Goal: Information Seeking & Learning: Compare options

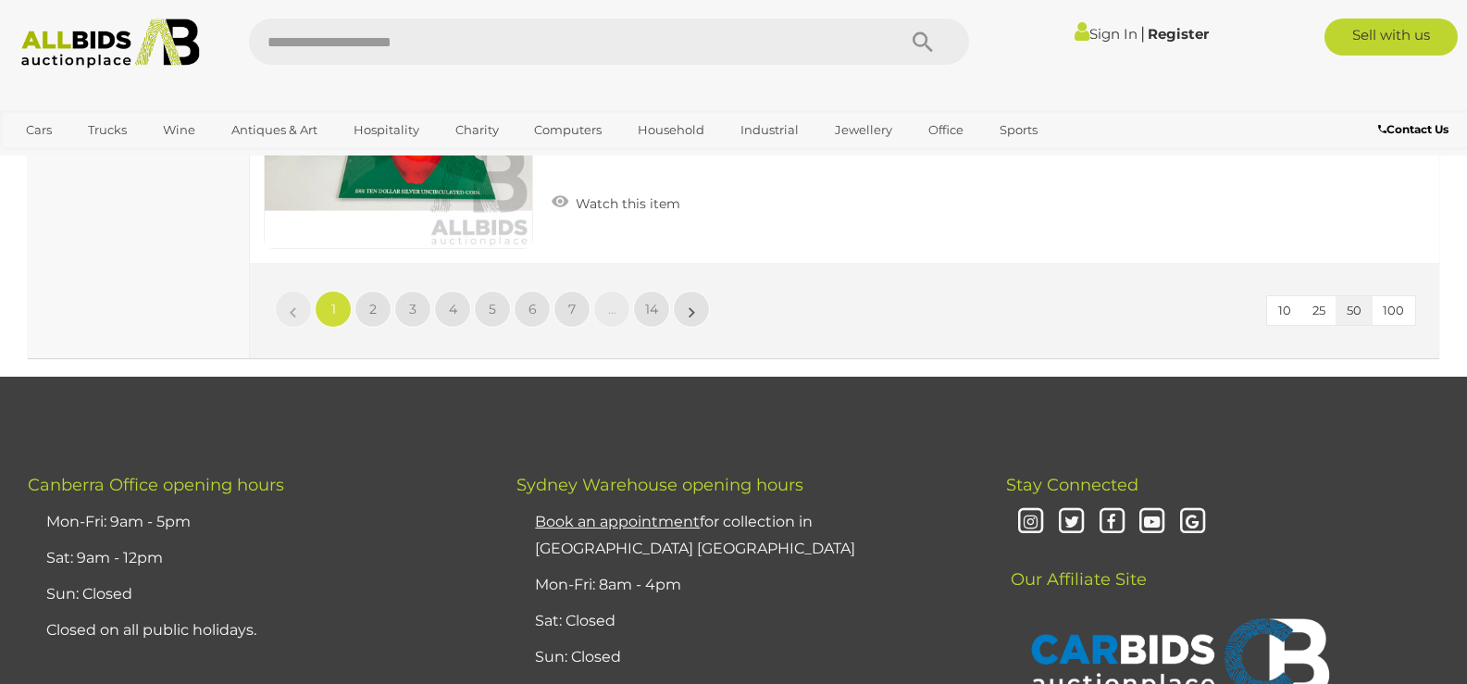
scroll to position [15361, 0]
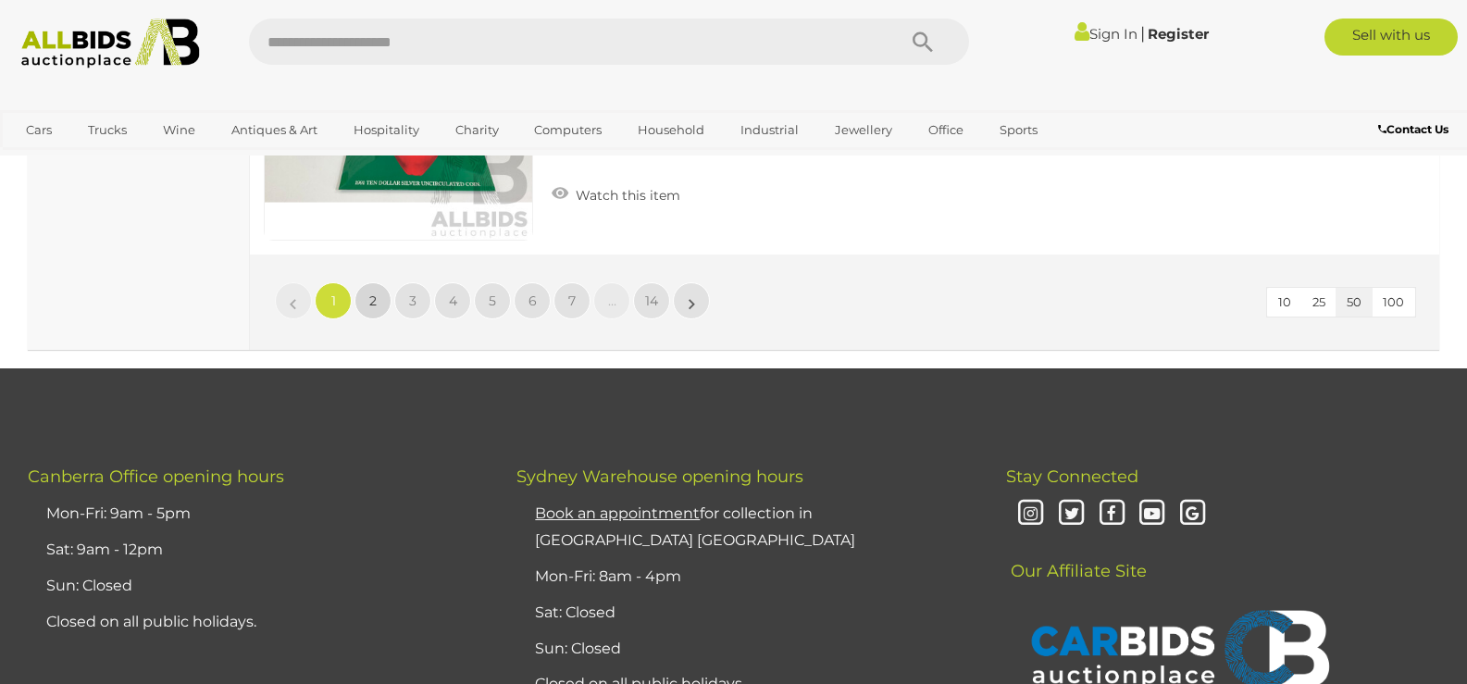
click at [372, 302] on span "2" at bounding box center [372, 300] width 7 height 17
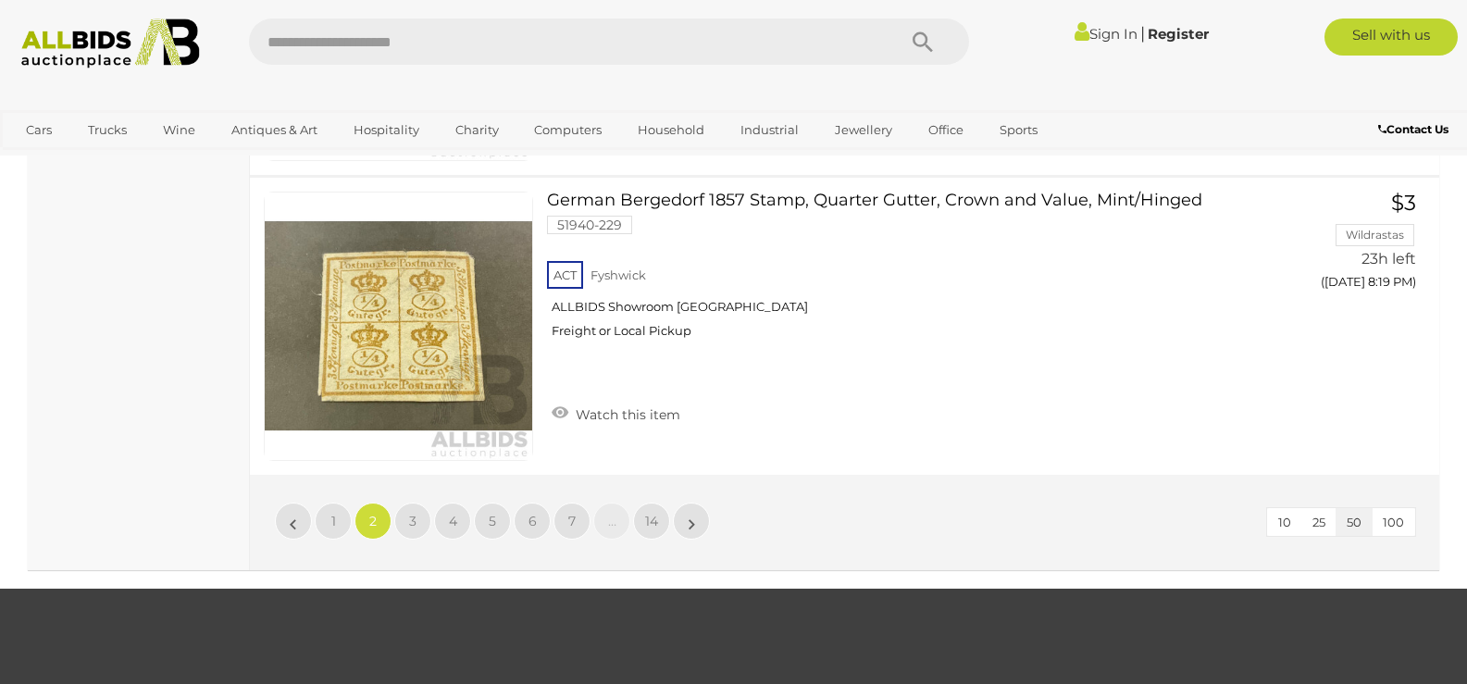
scroll to position [15026, 0]
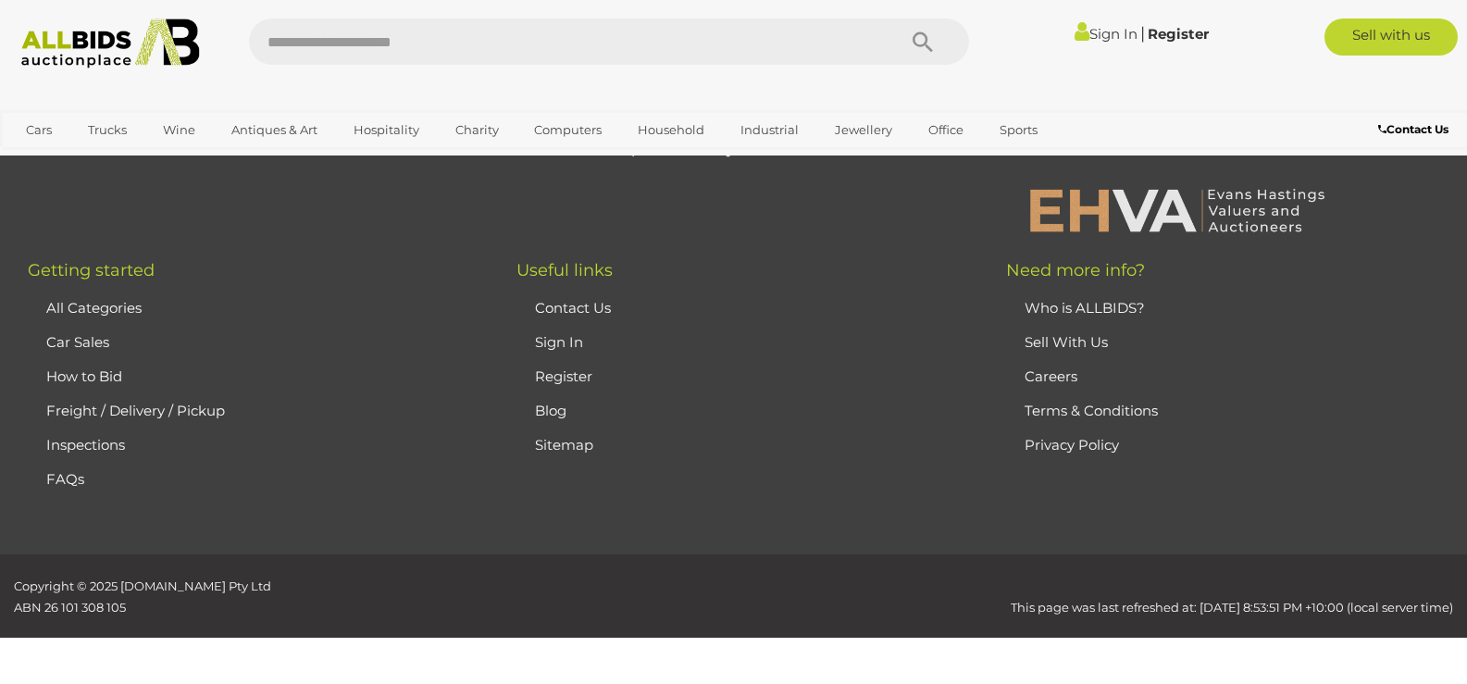
scroll to position [391, 0]
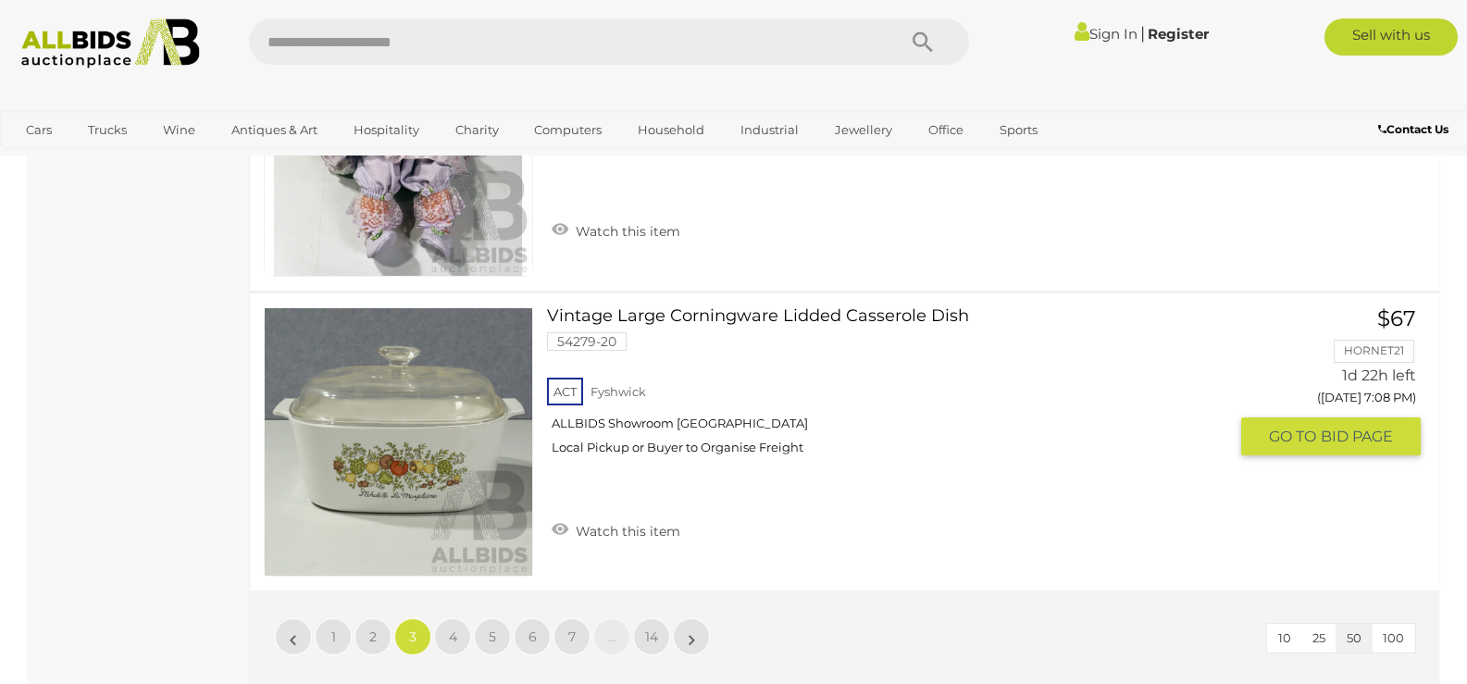
scroll to position [15139, 0]
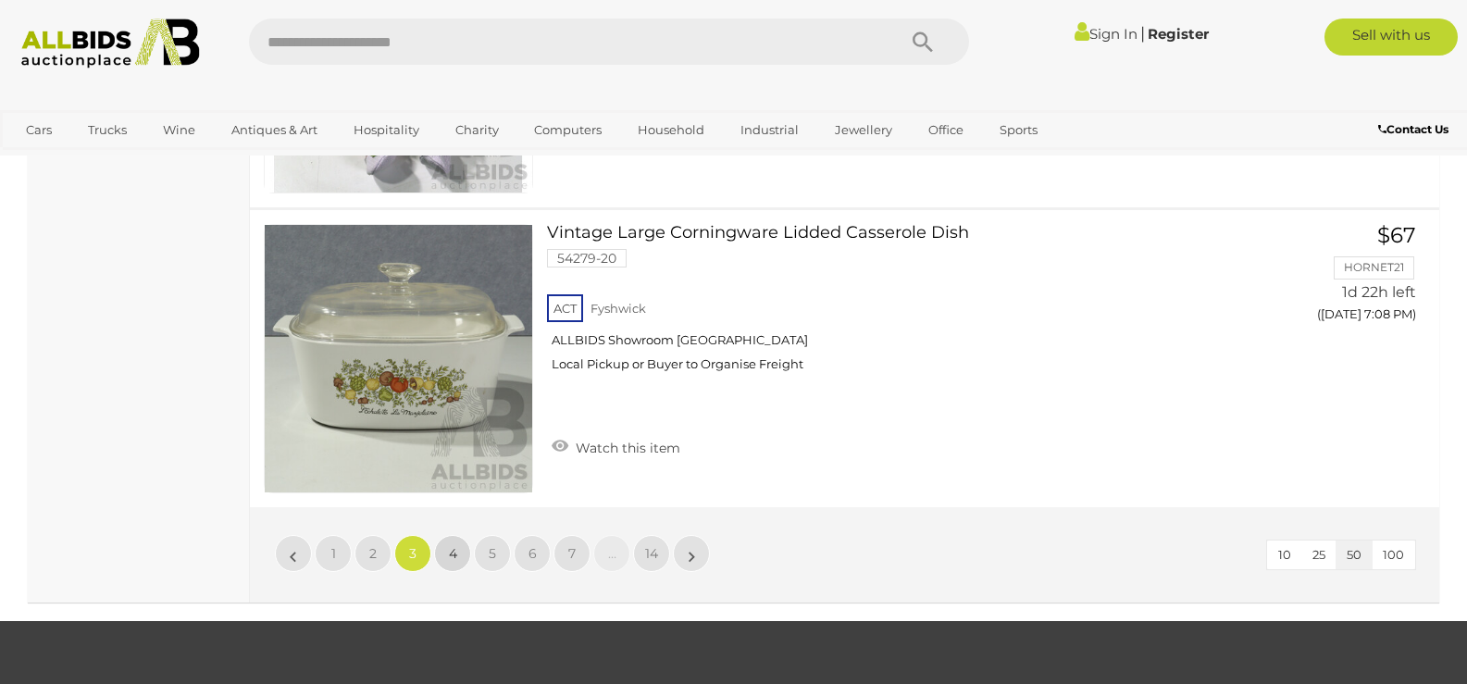
click at [454, 545] on span "4" at bounding box center [453, 553] width 8 height 17
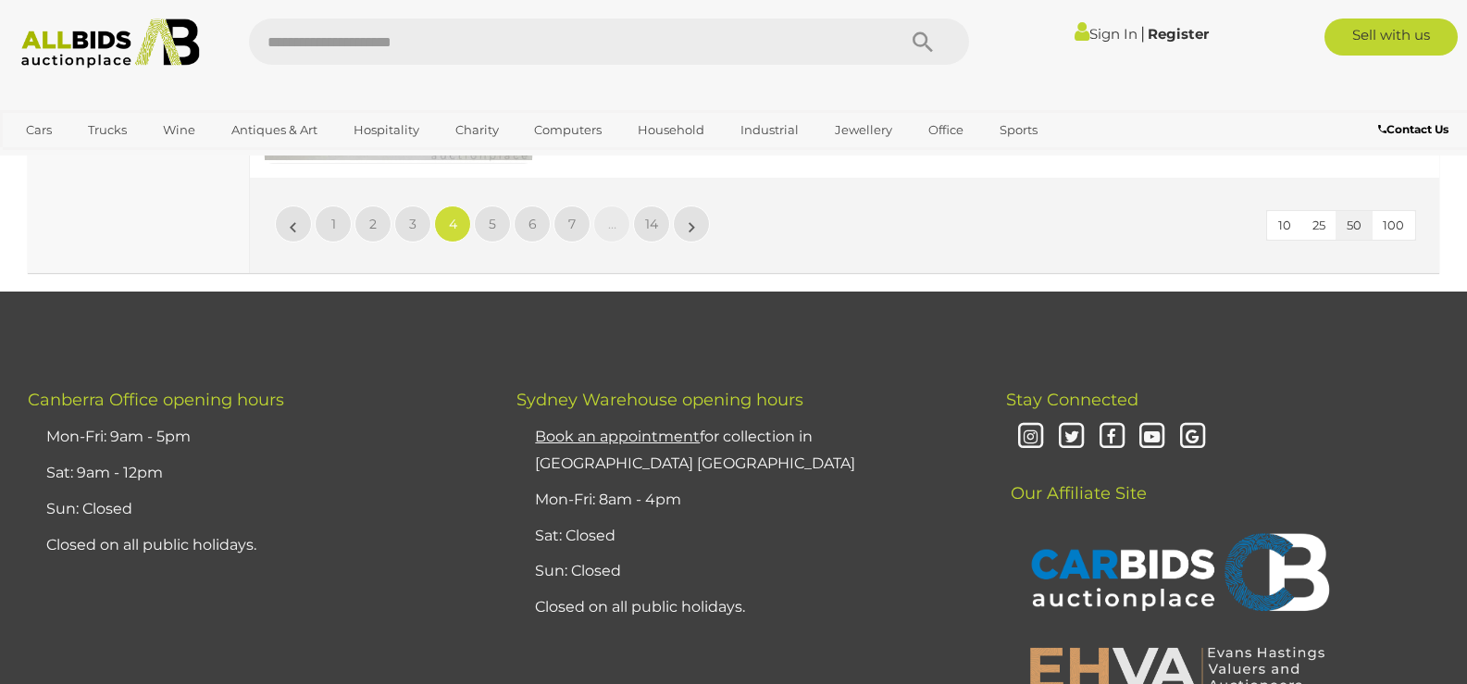
scroll to position [15475, 0]
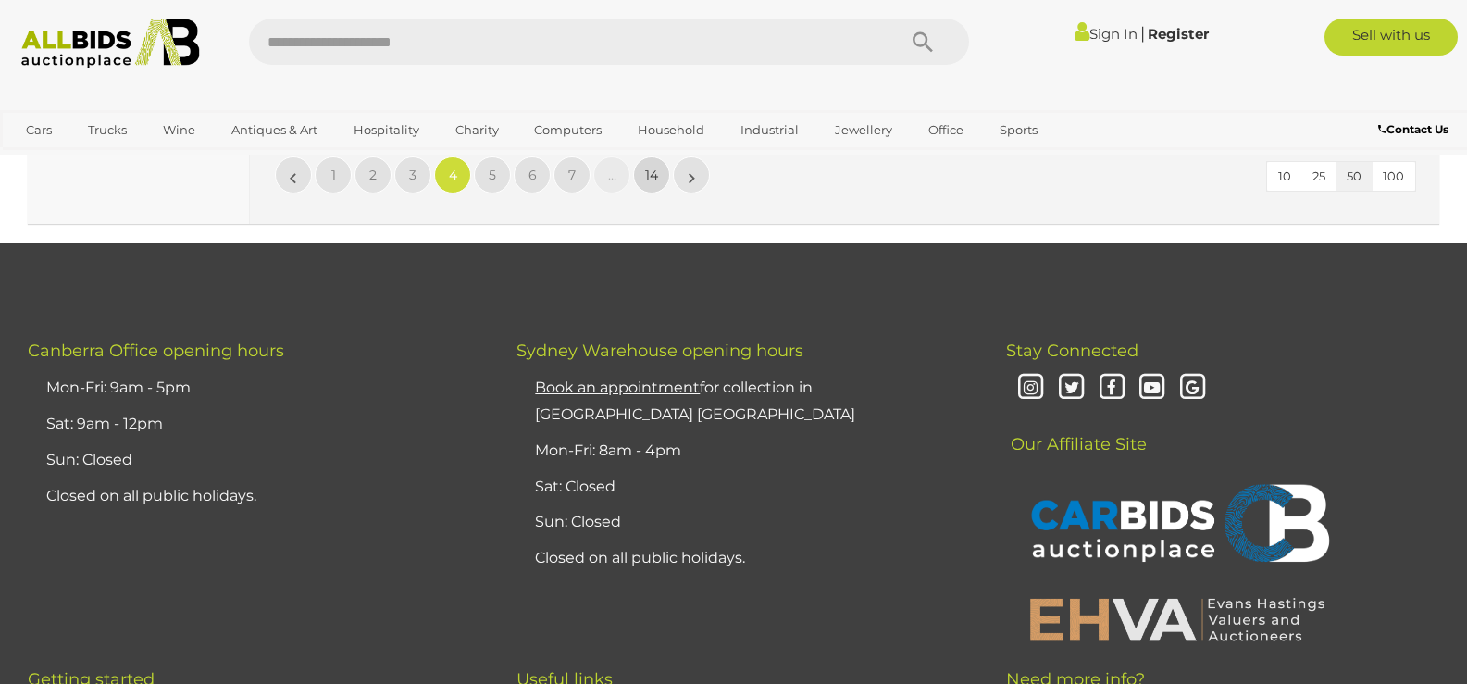
click at [656, 176] on span "14" at bounding box center [651, 175] width 13 height 17
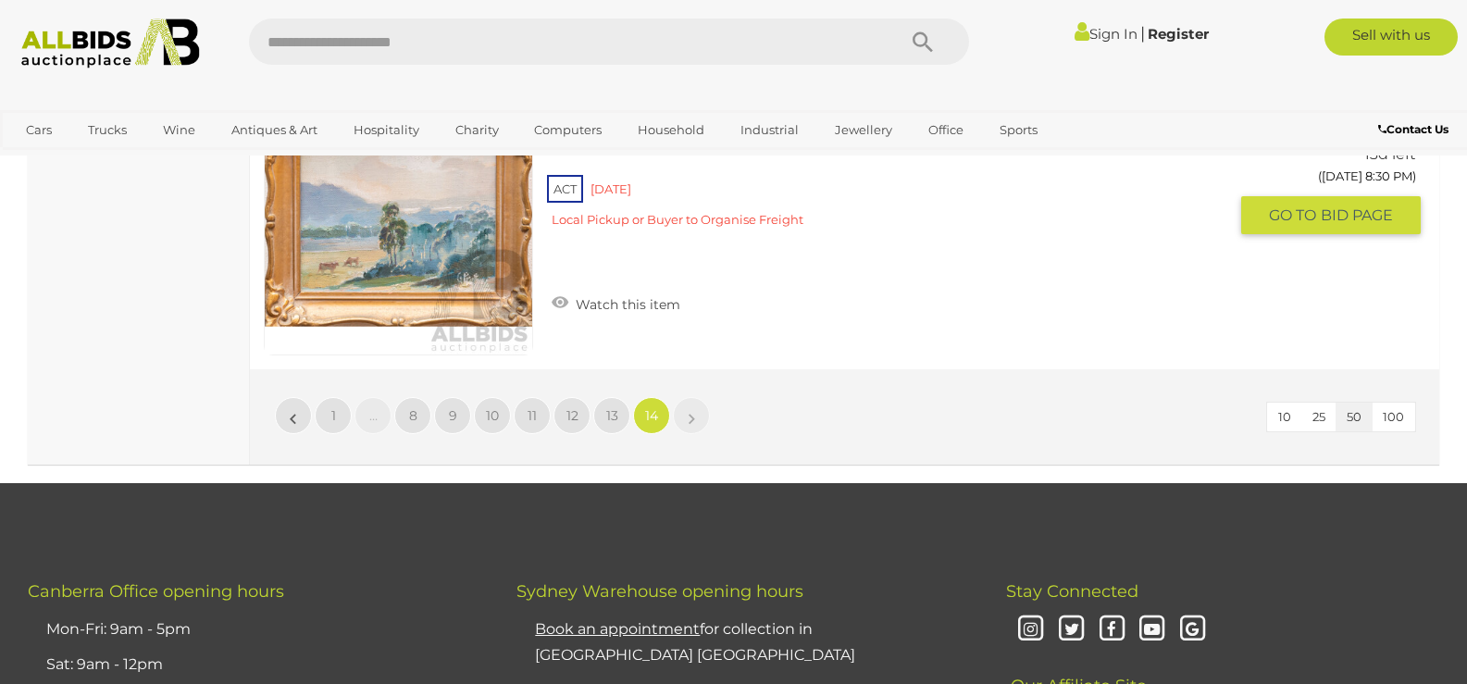
scroll to position [1965, 0]
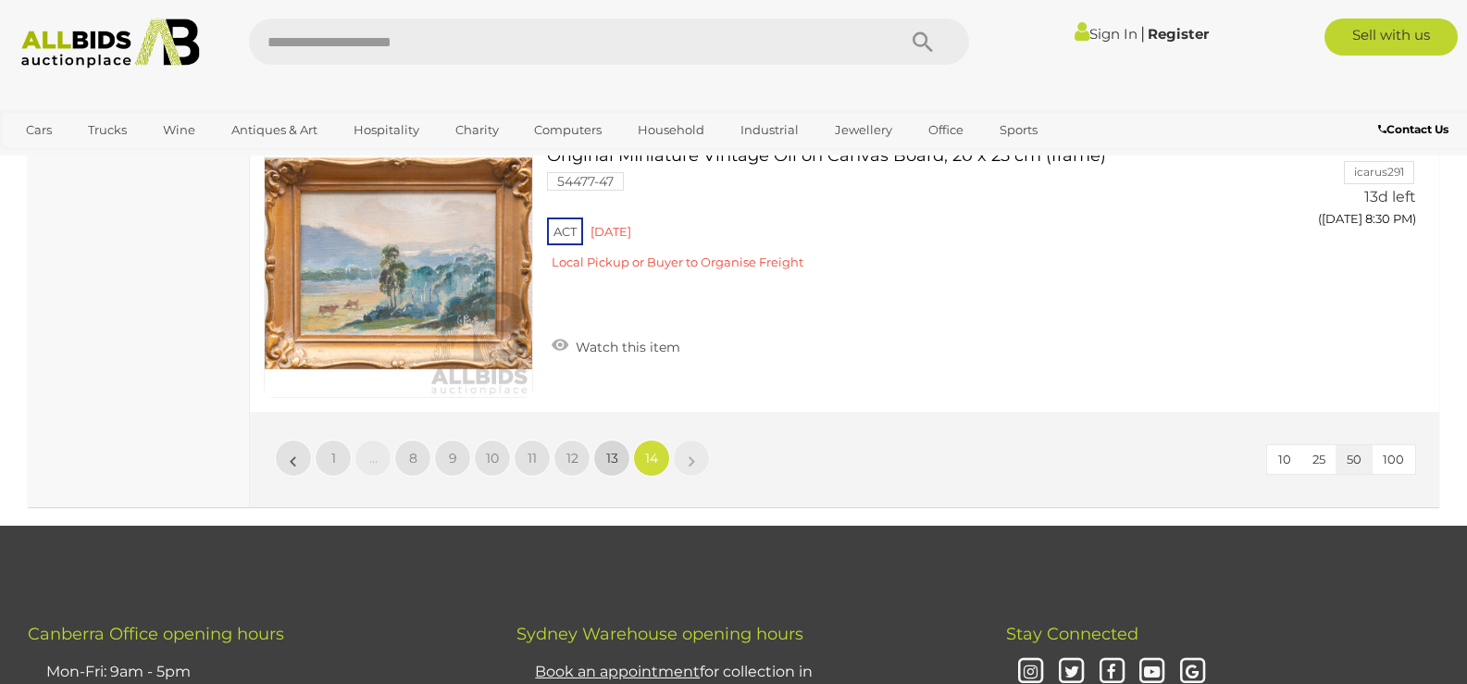
click at [615, 458] on span "13" at bounding box center [612, 458] width 12 height 17
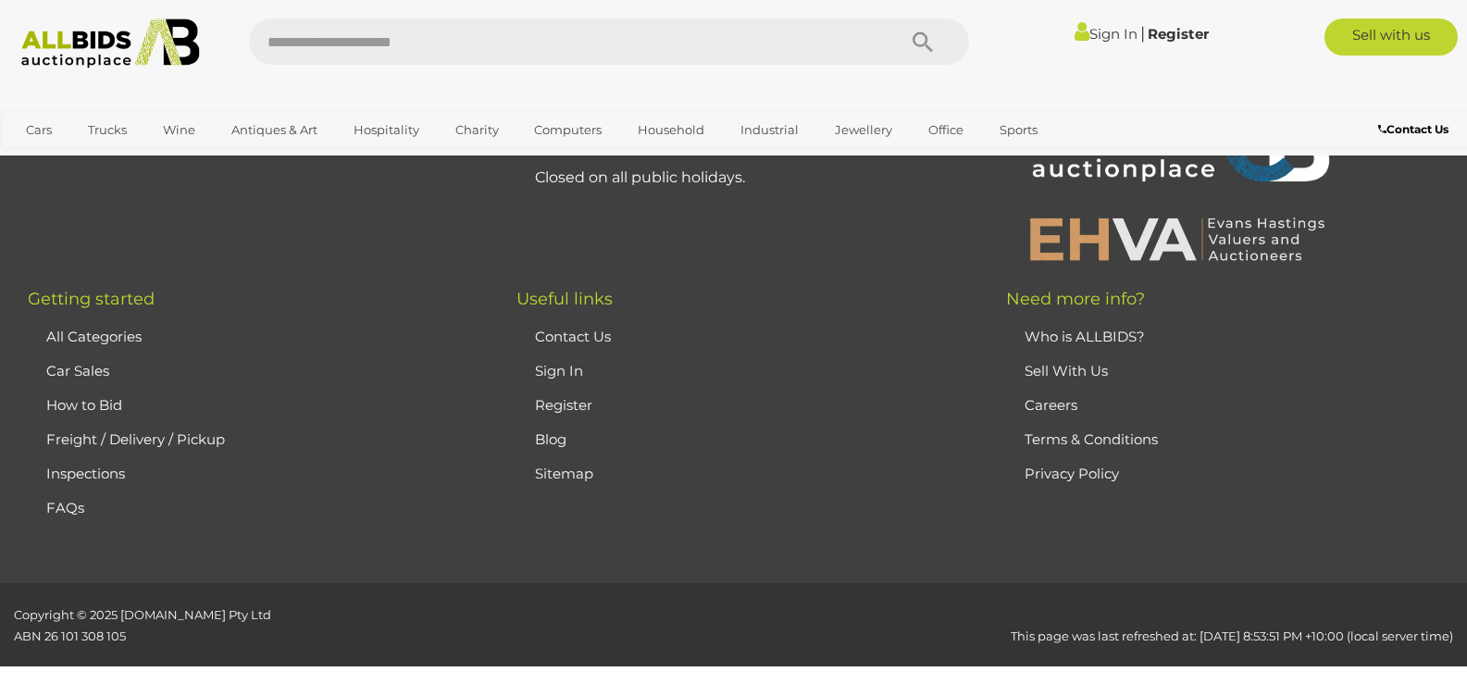
scroll to position [391, 0]
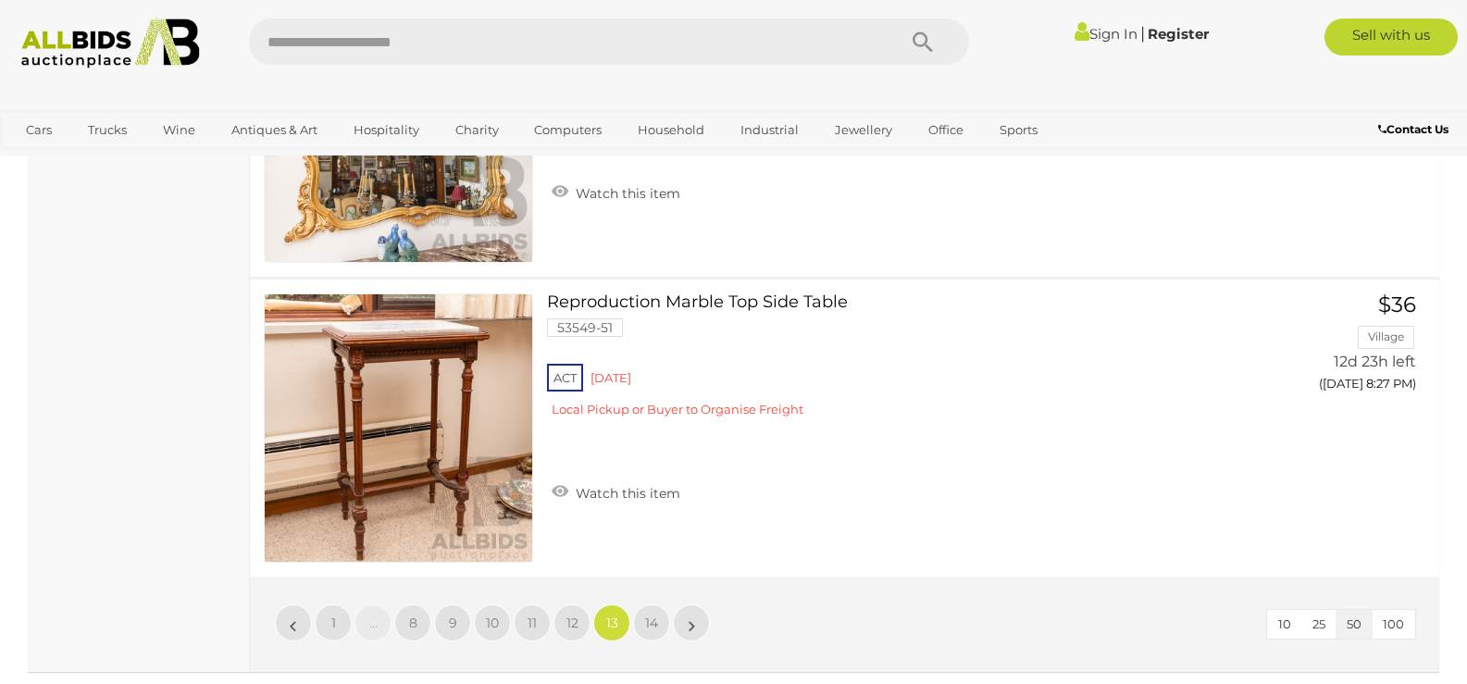
scroll to position [15012, 0]
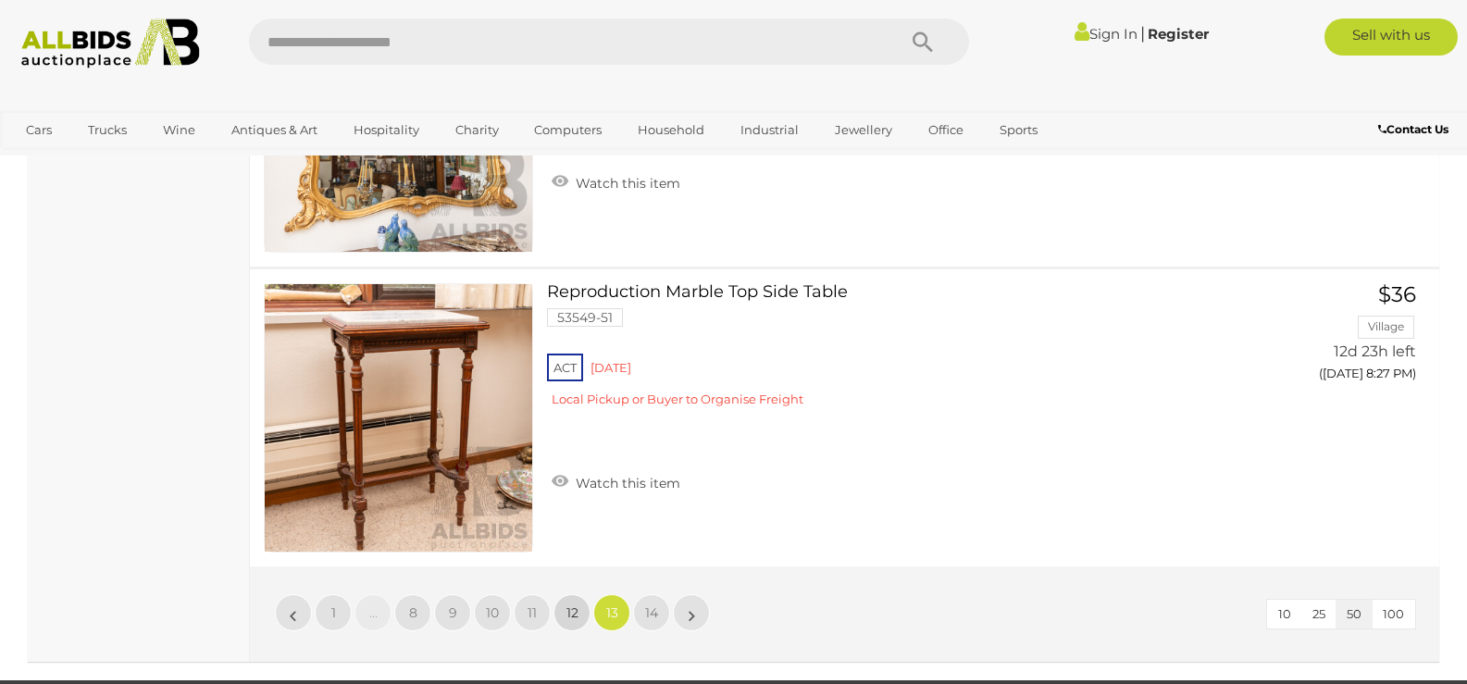
click at [566, 609] on span "12" at bounding box center [572, 612] width 12 height 17
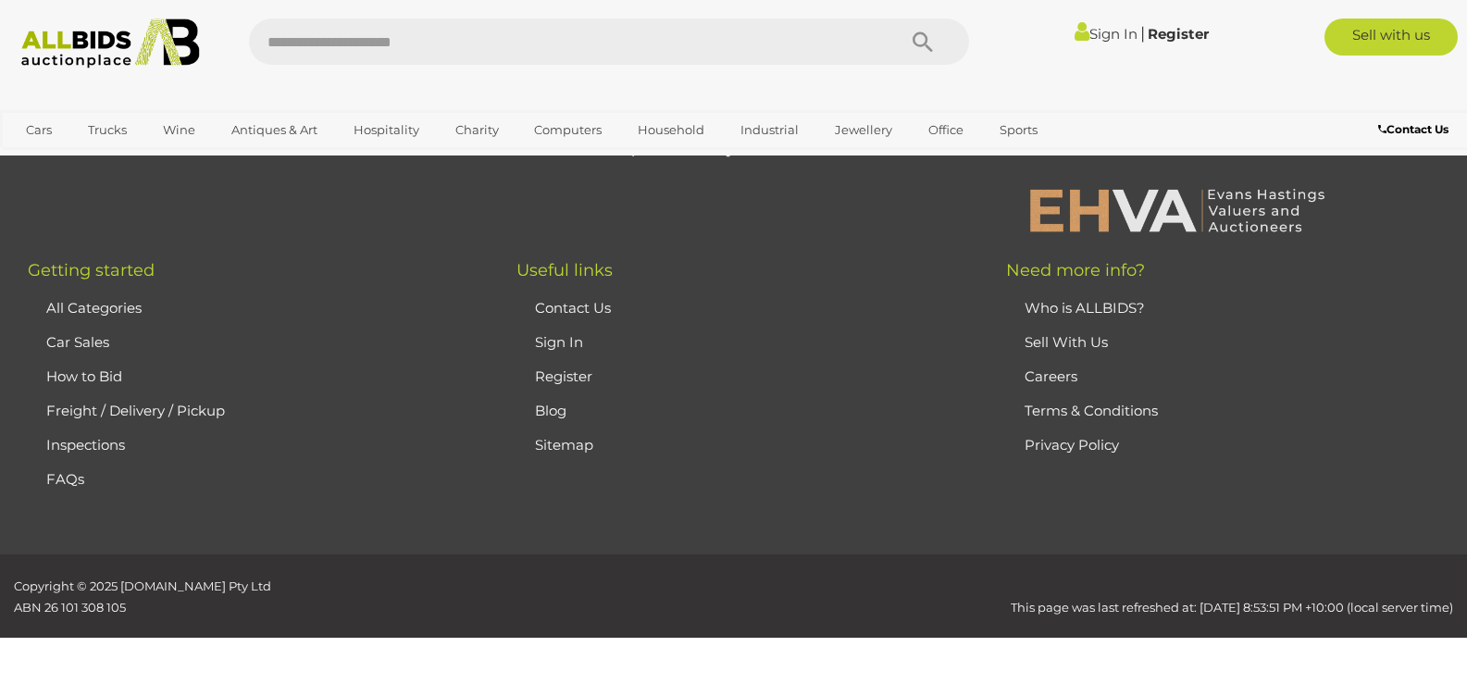
scroll to position [391, 0]
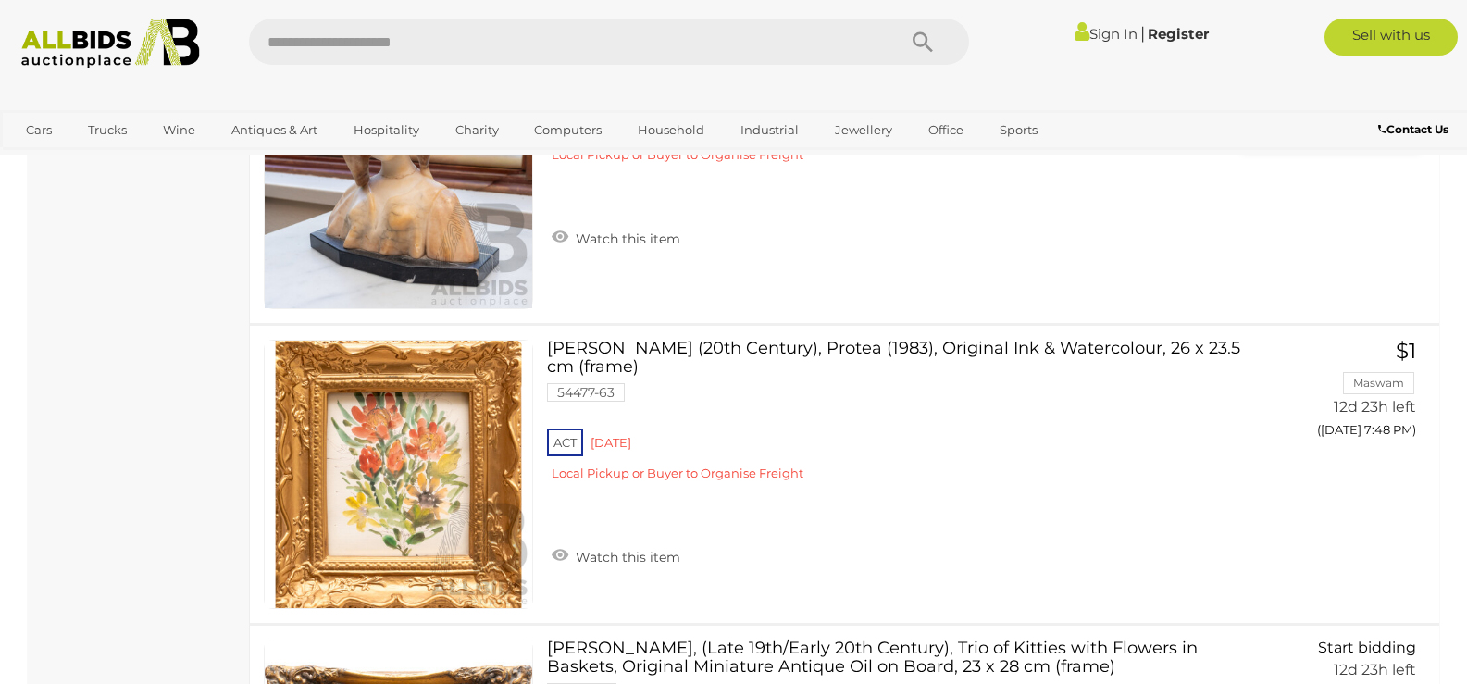
scroll to position [2705, 0]
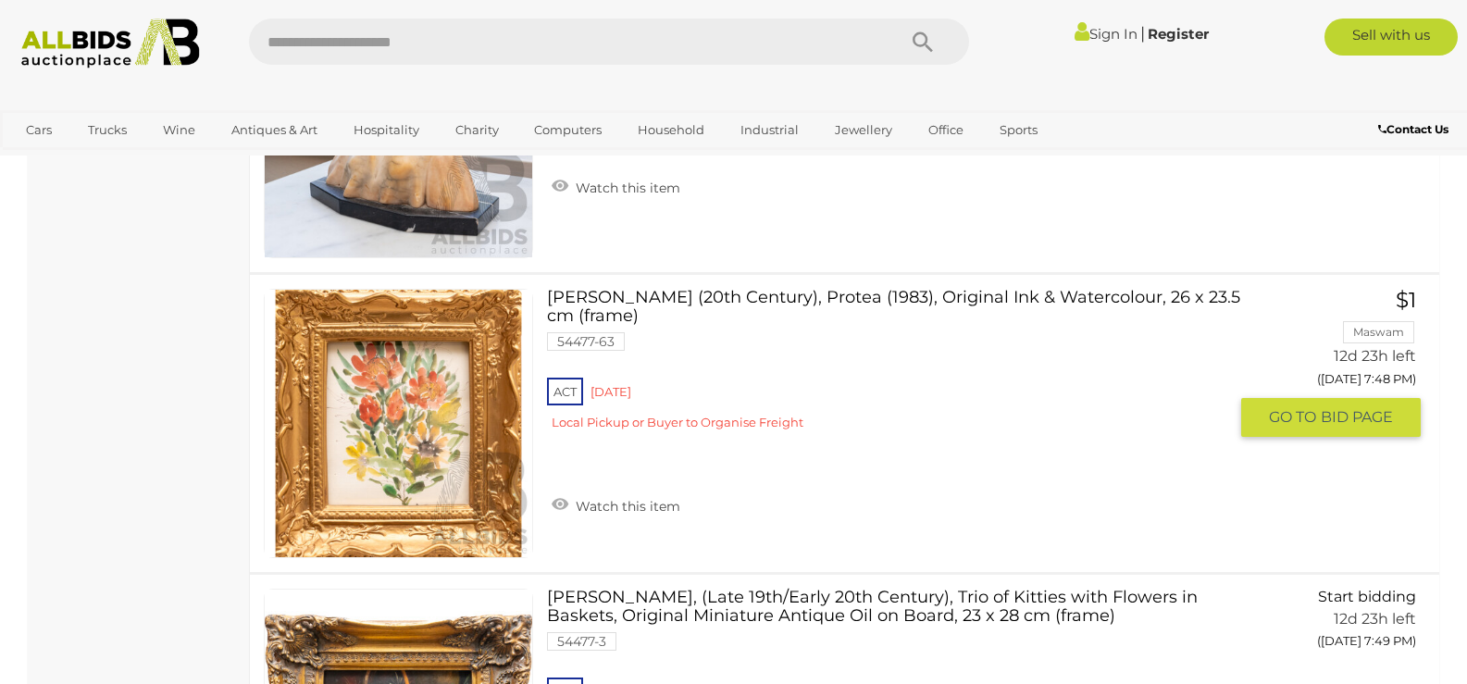
click at [788, 292] on link "Artist Unknown (20th Century), Protea (1983), Original Ink & Watercolour, 26 x …" at bounding box center [894, 366] width 666 height 155
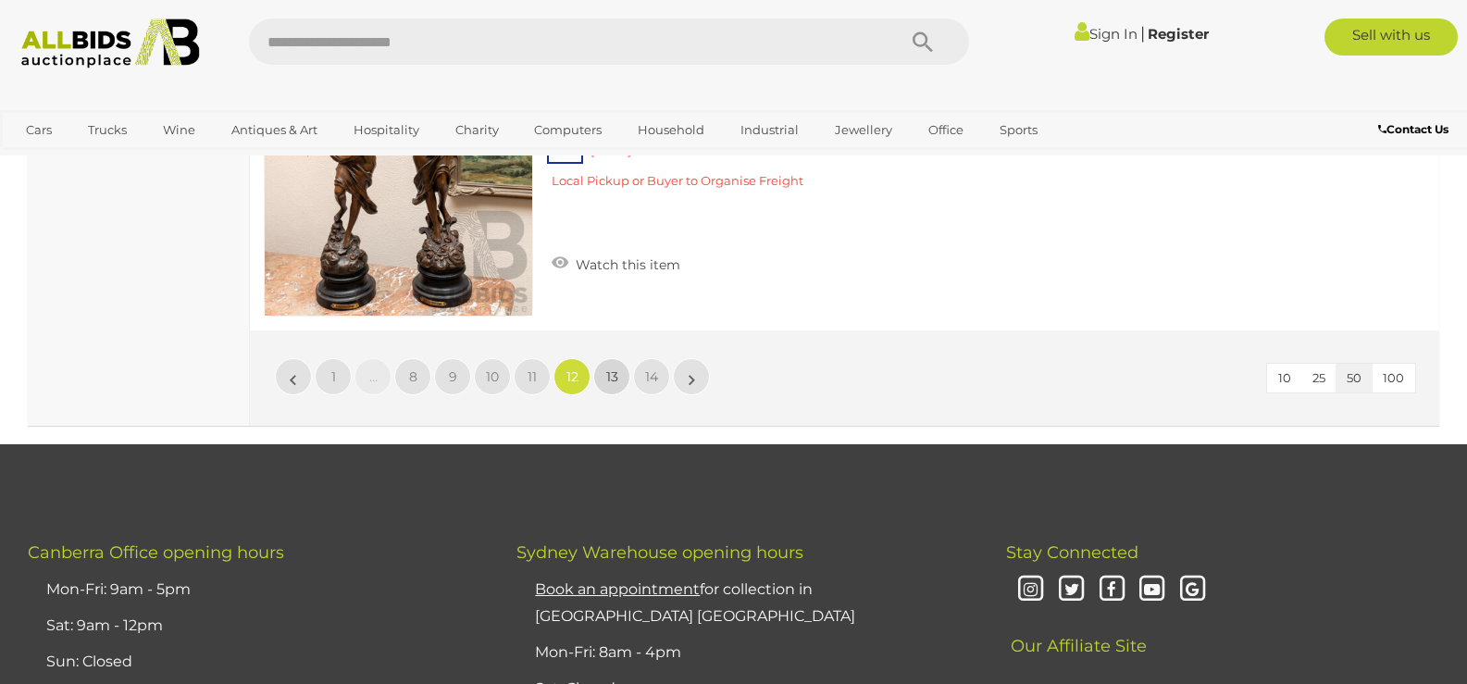
scroll to position [15213, 0]
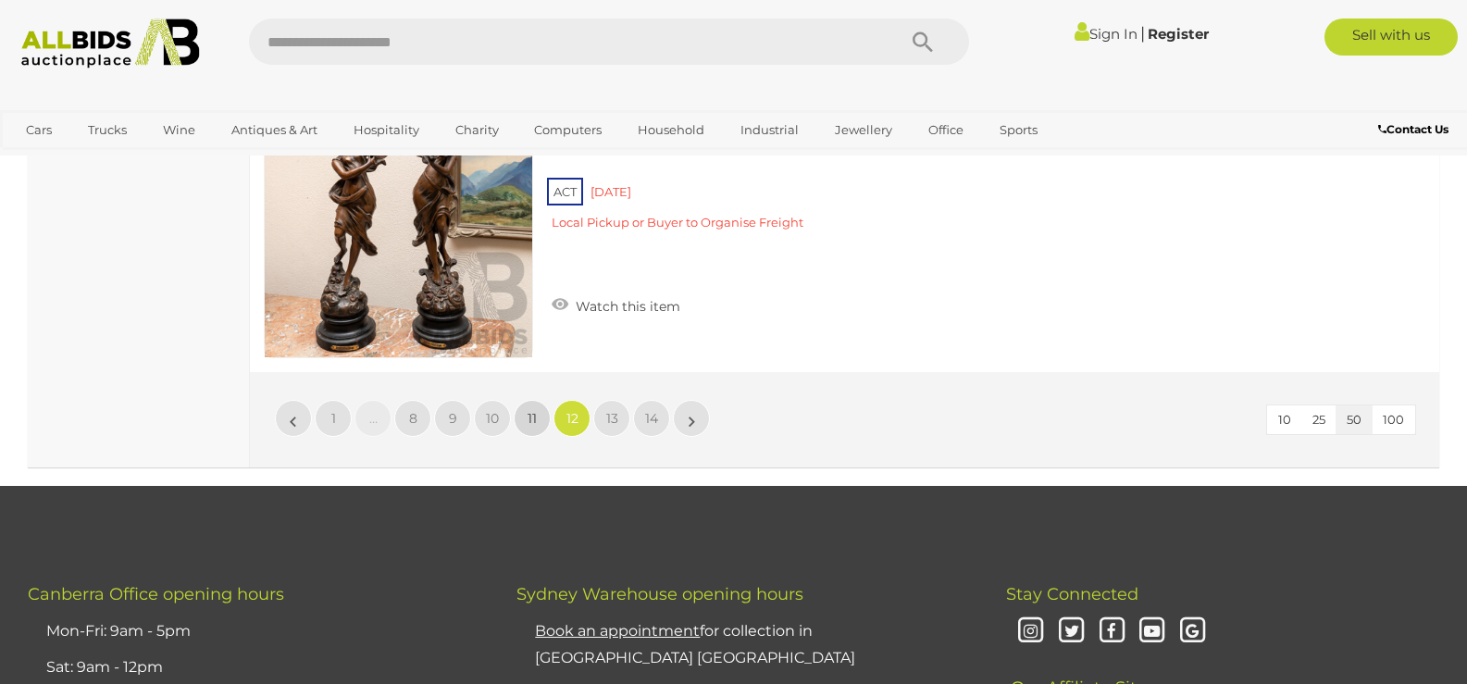
click at [532, 412] on span "11" at bounding box center [531, 418] width 9 height 17
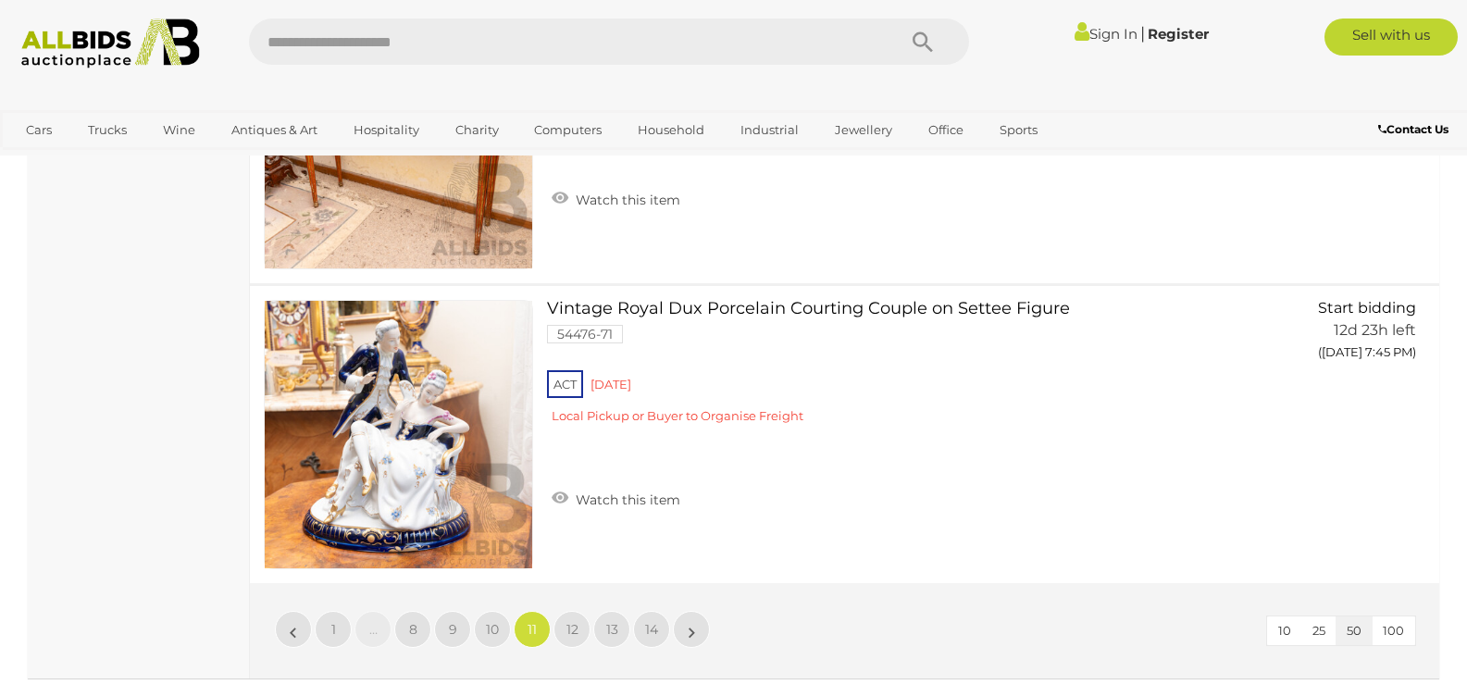
scroll to position [15012, 0]
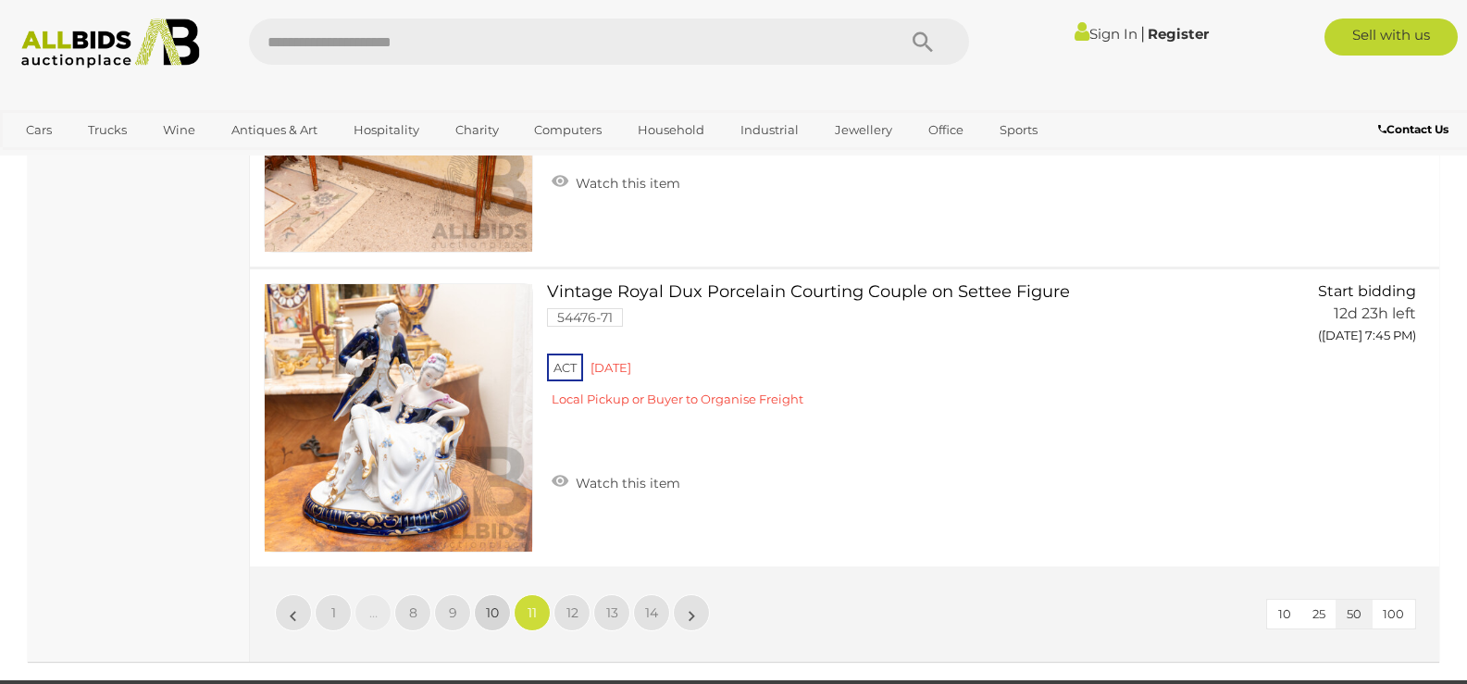
click at [488, 614] on span "10" at bounding box center [492, 612] width 13 height 17
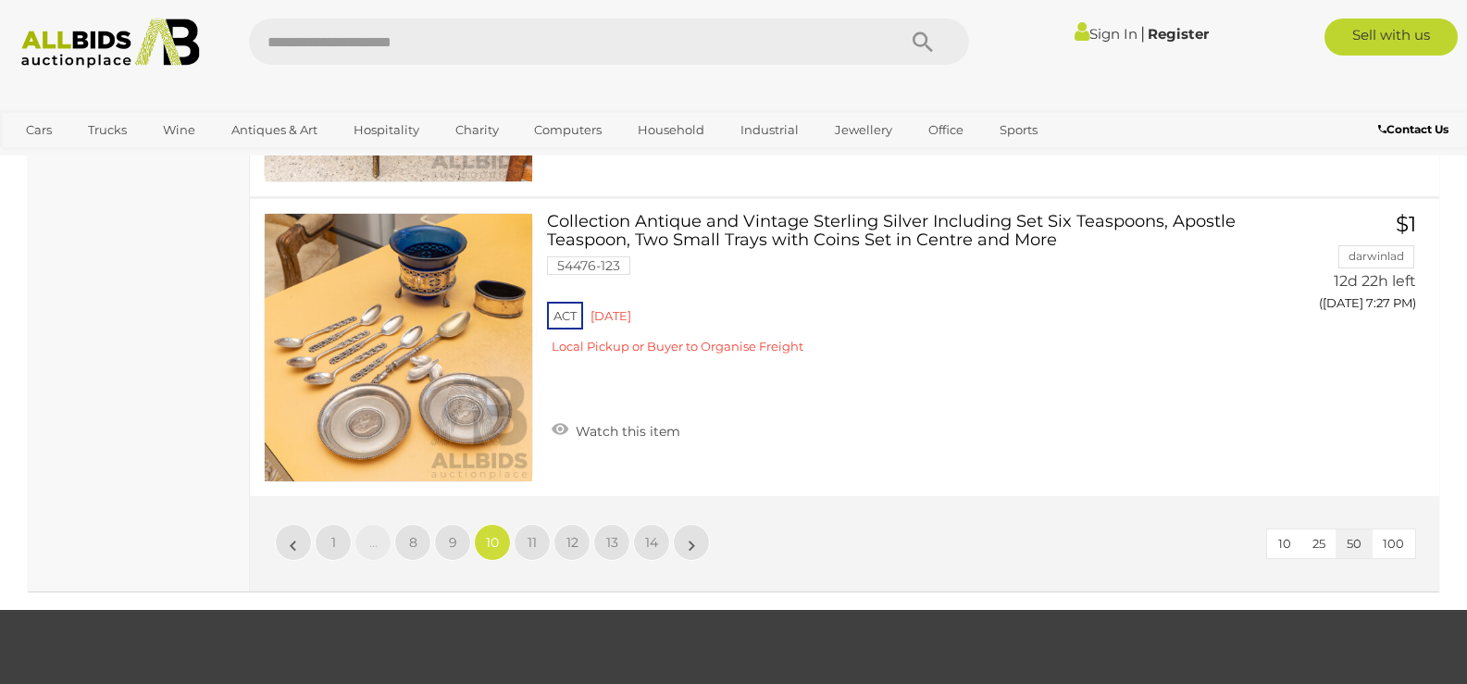
scroll to position [15104, 0]
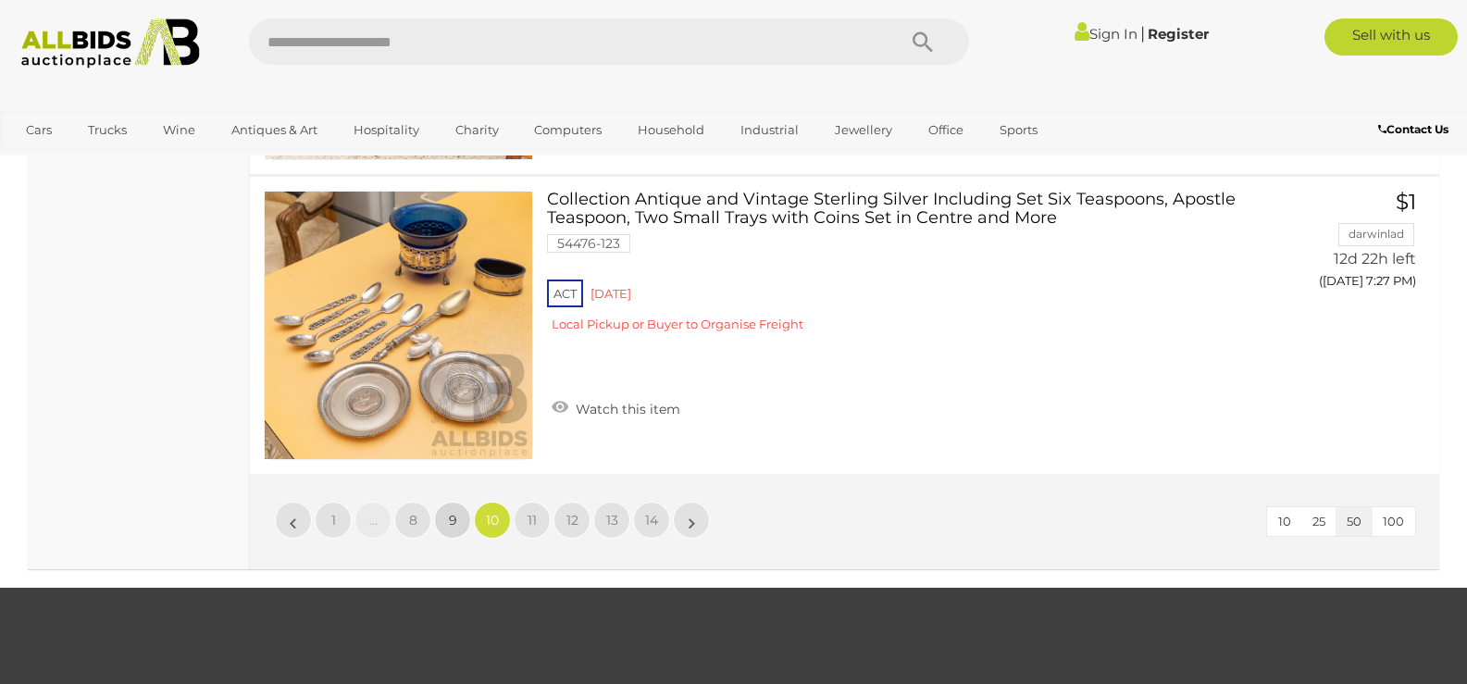
click at [456, 525] on span "9" at bounding box center [453, 520] width 8 height 17
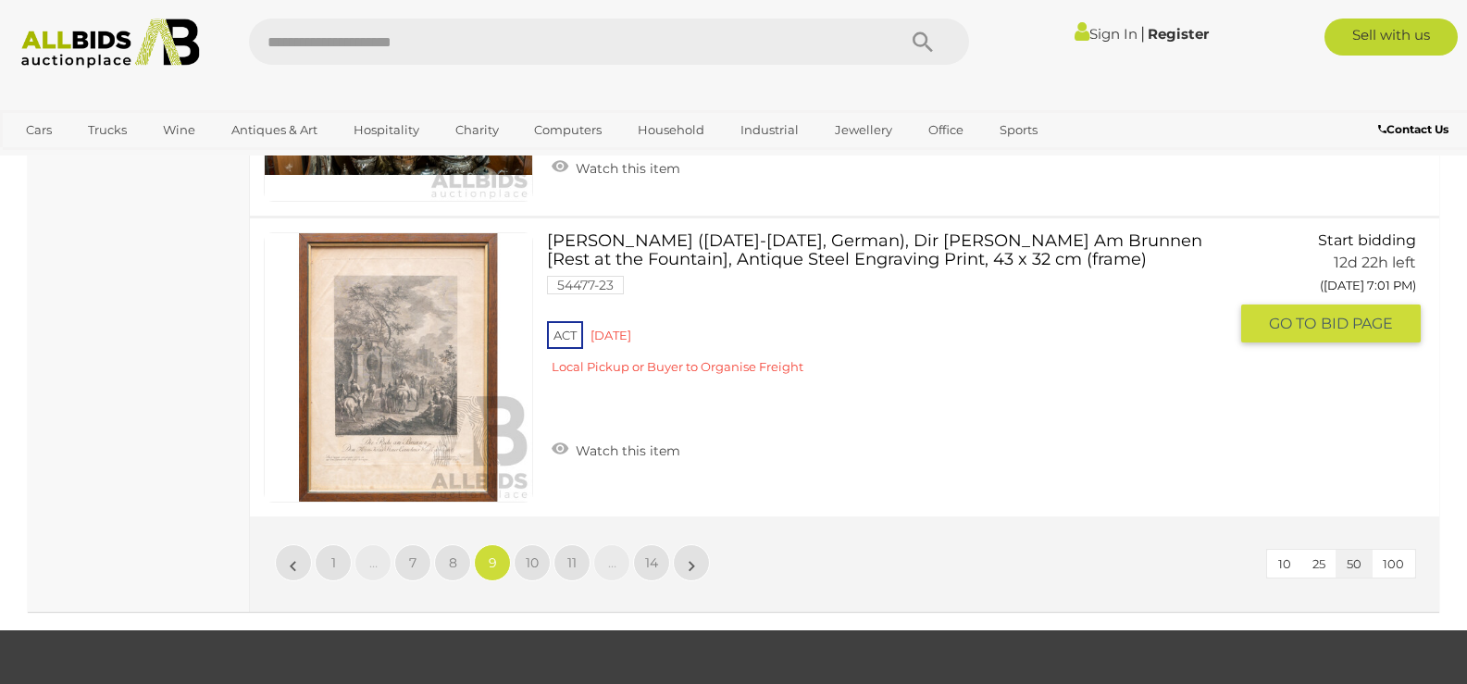
scroll to position [15104, 0]
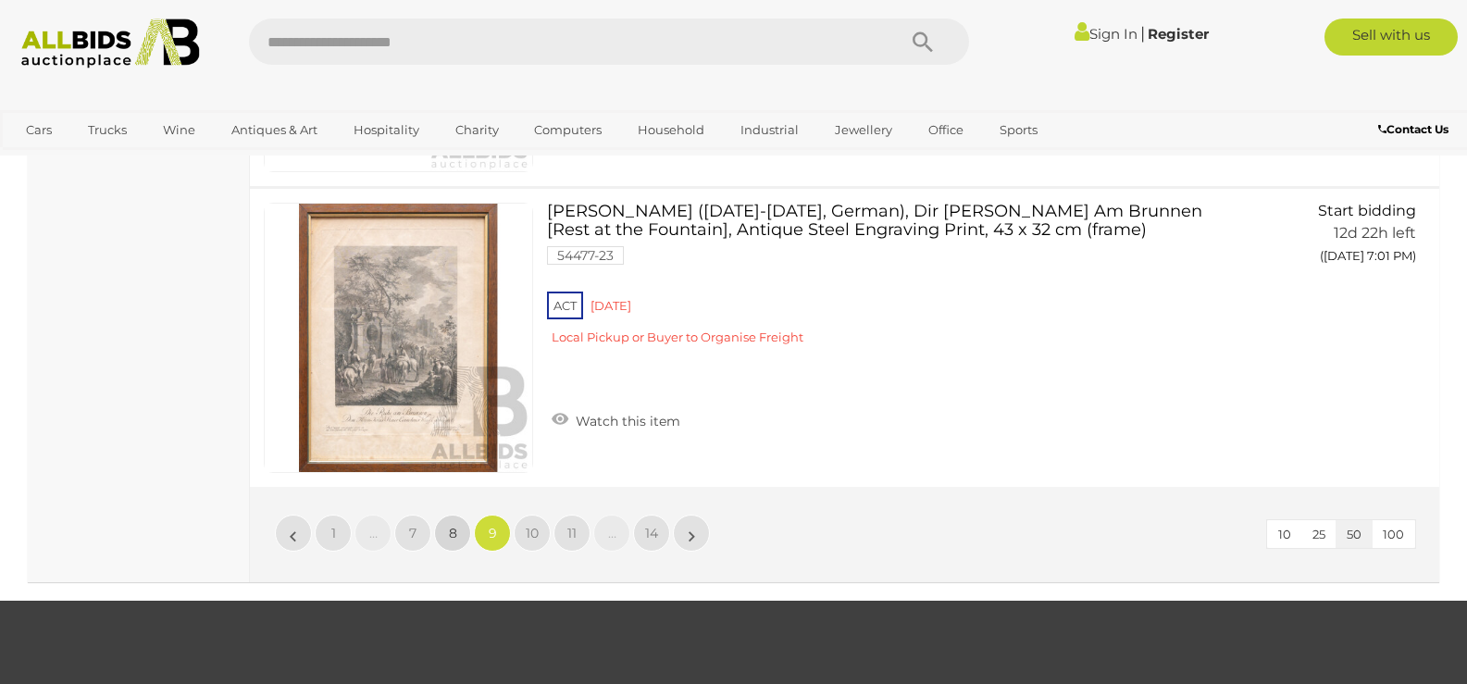
click at [454, 535] on span "8" at bounding box center [453, 533] width 8 height 17
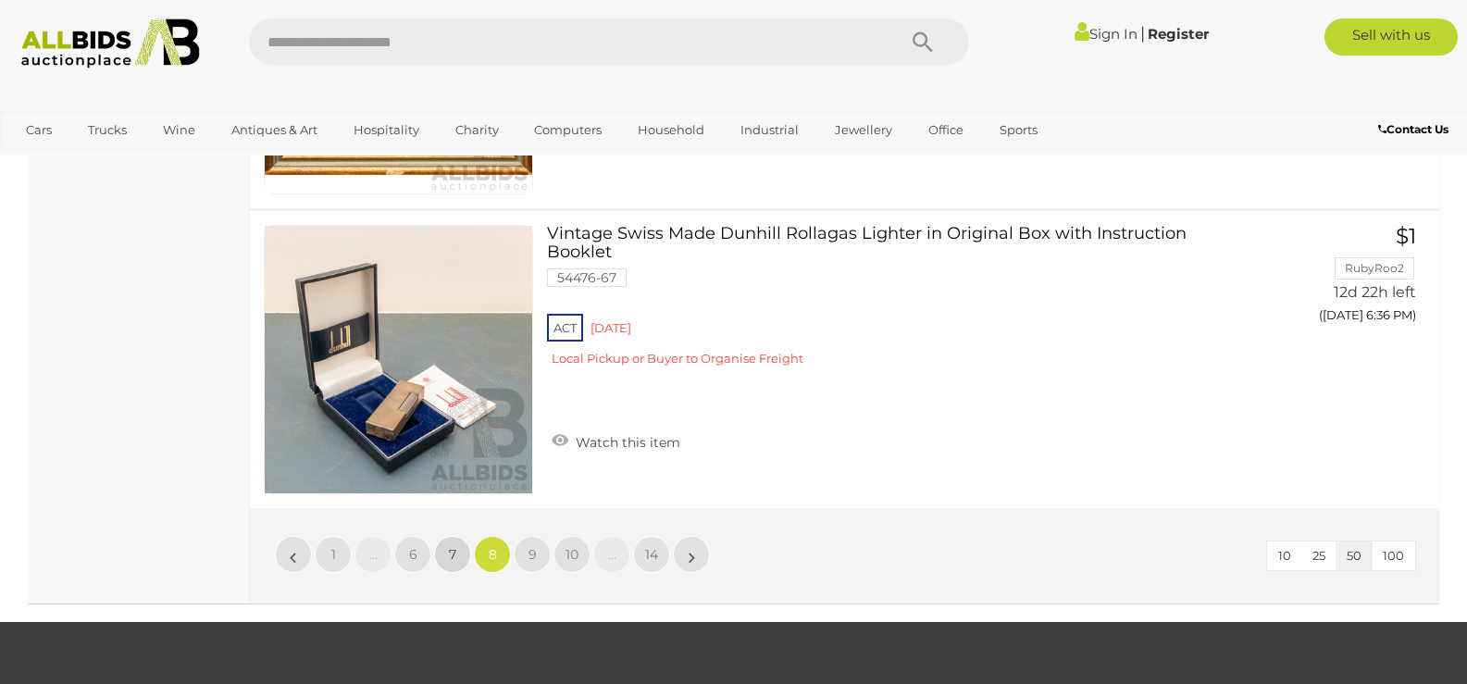
scroll to position [15104, 0]
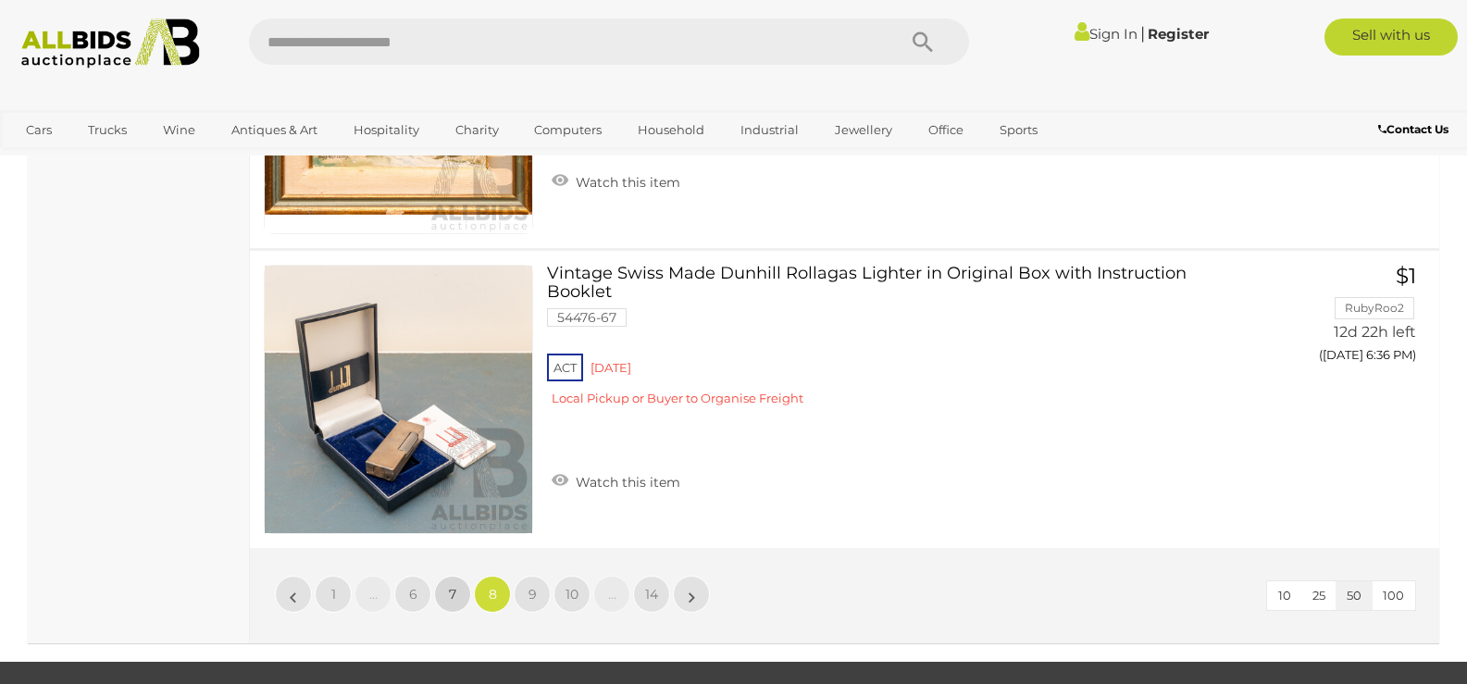
click at [452, 586] on span "7" at bounding box center [452, 594] width 7 height 17
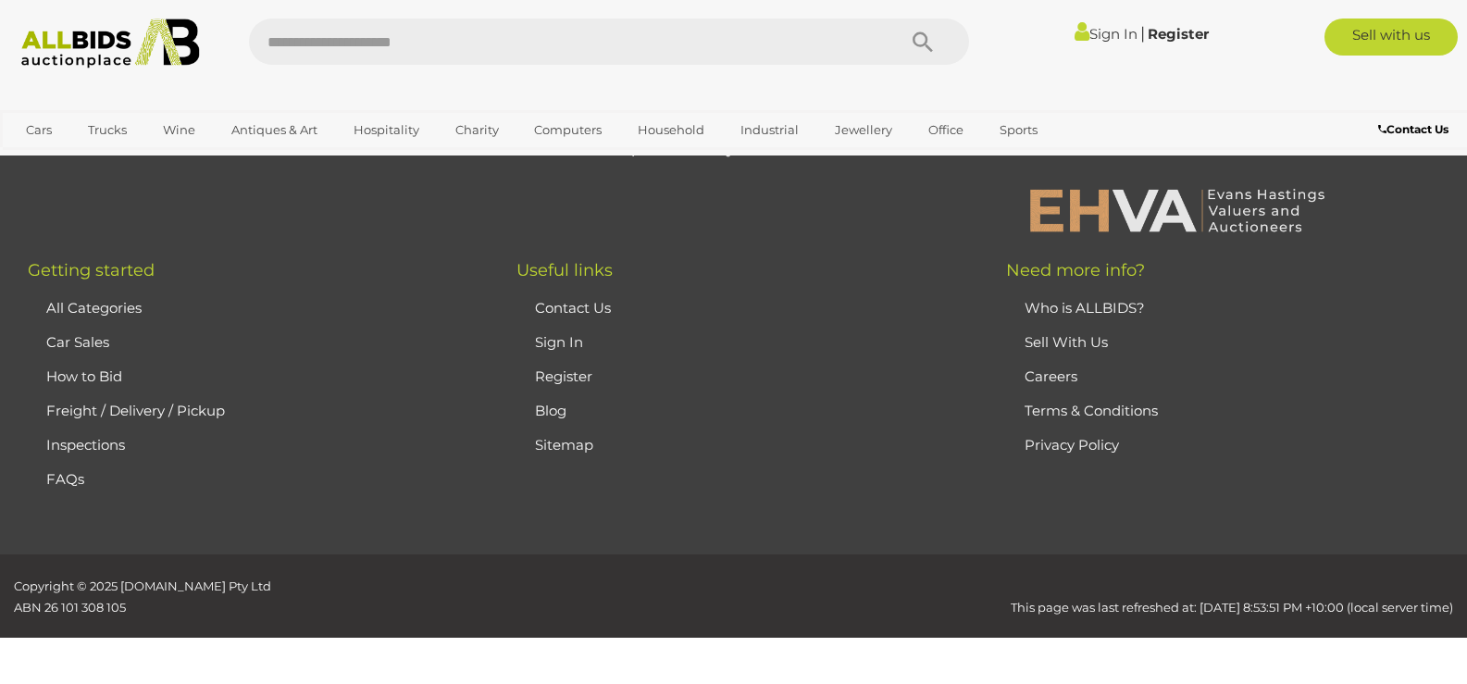
scroll to position [391, 0]
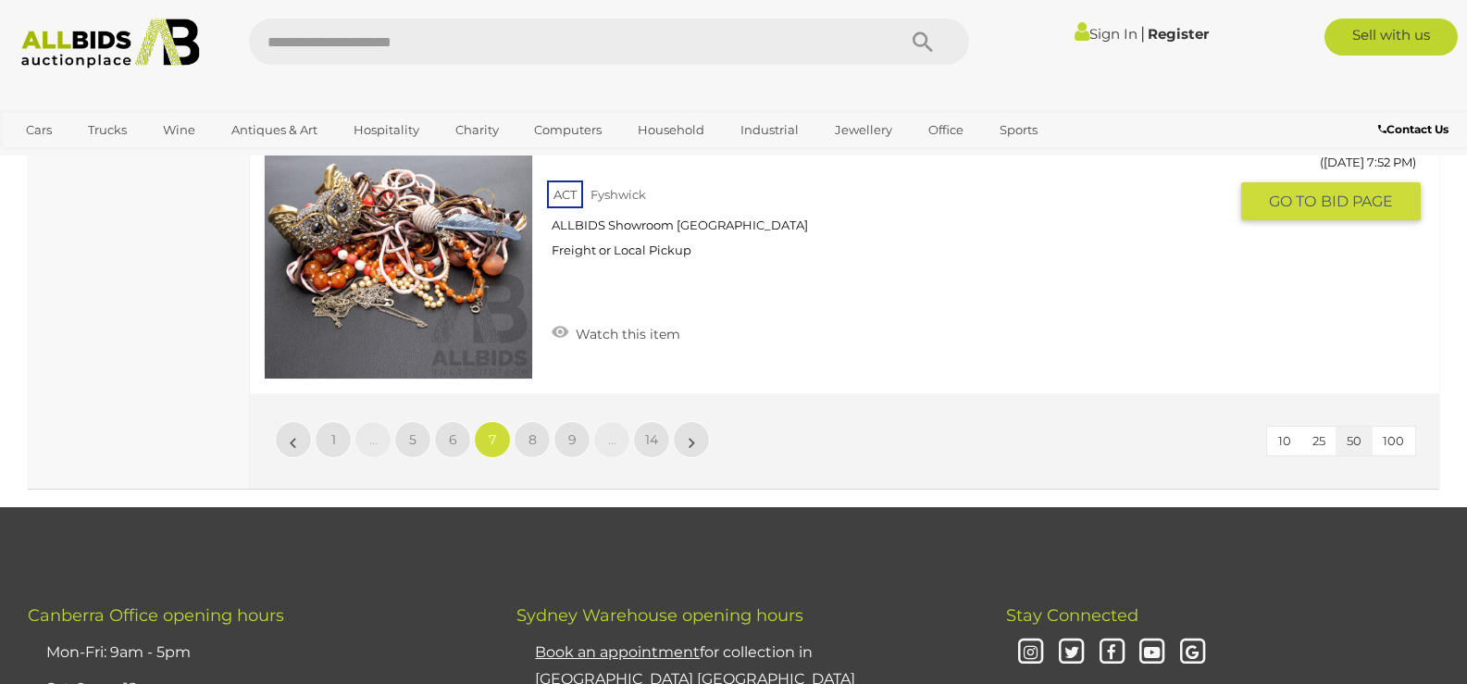
scroll to position [15290, 0]
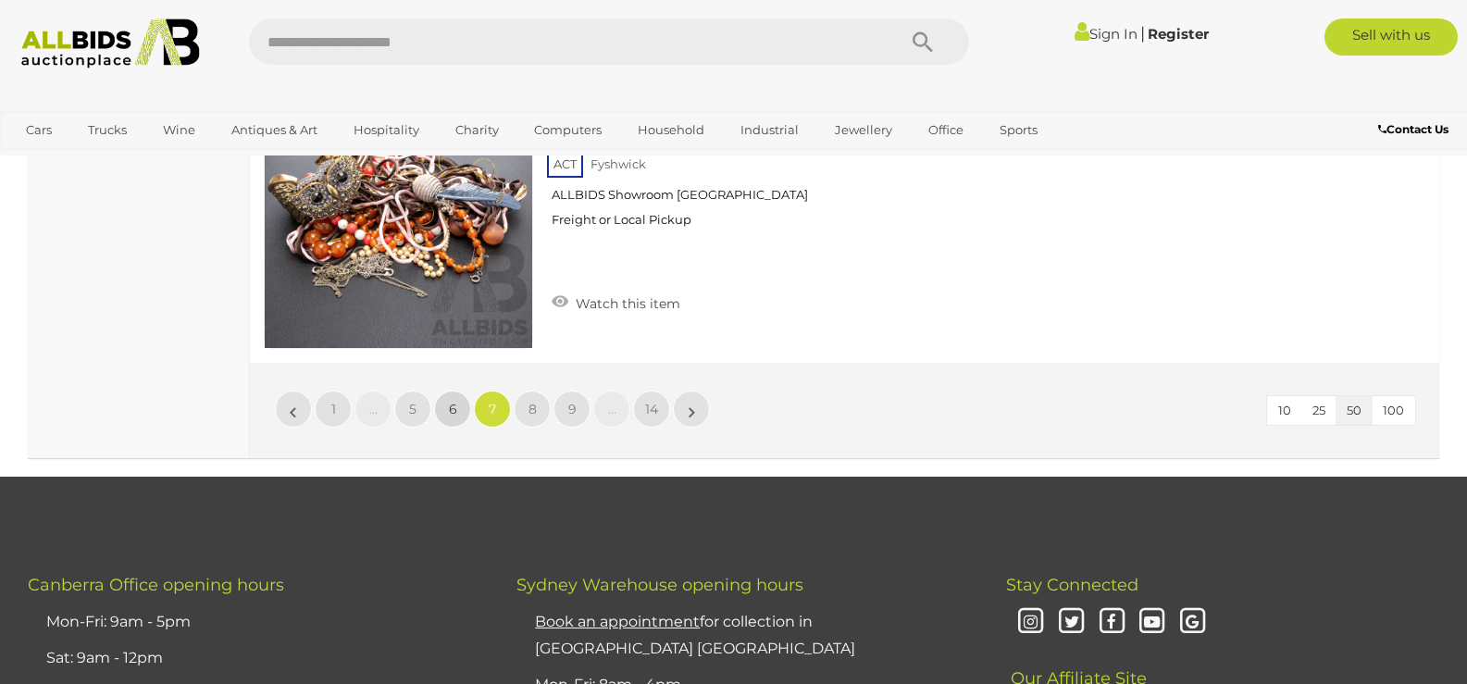
click at [455, 401] on span "6" at bounding box center [453, 409] width 8 height 17
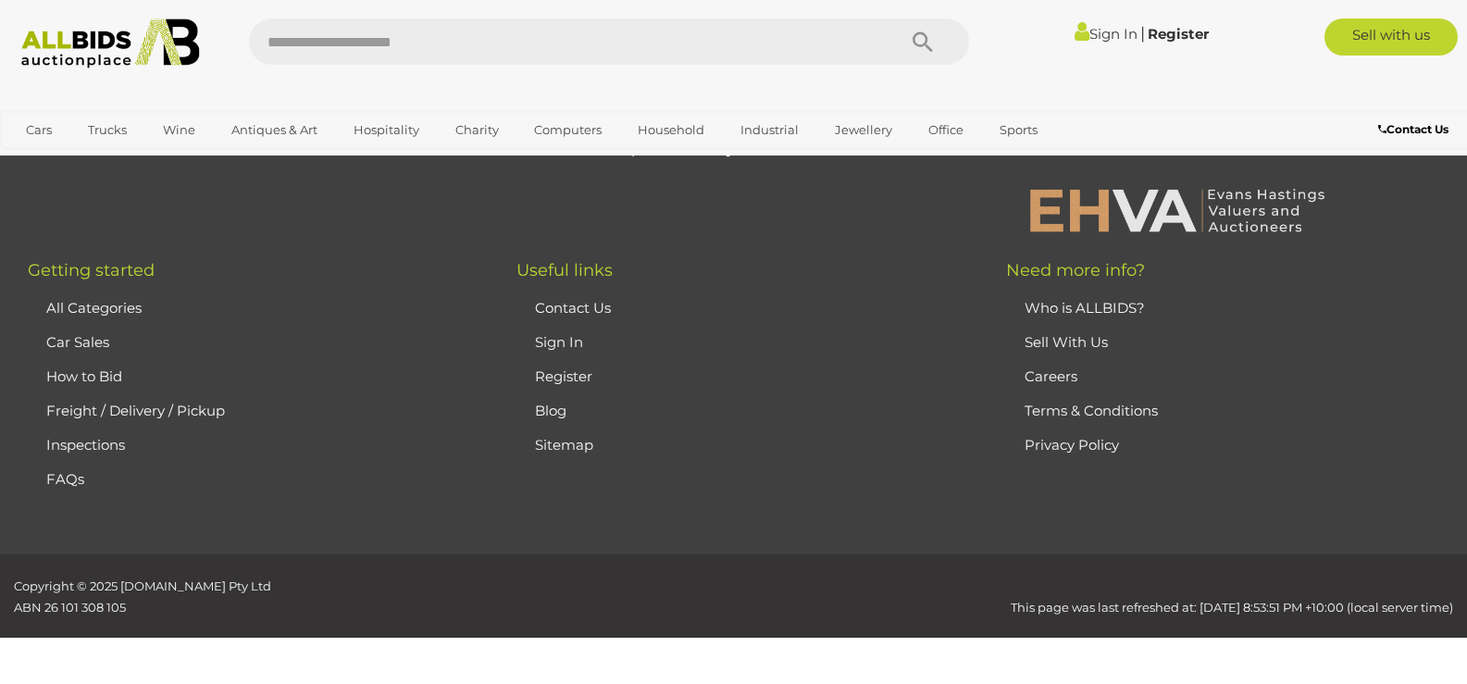
scroll to position [391, 0]
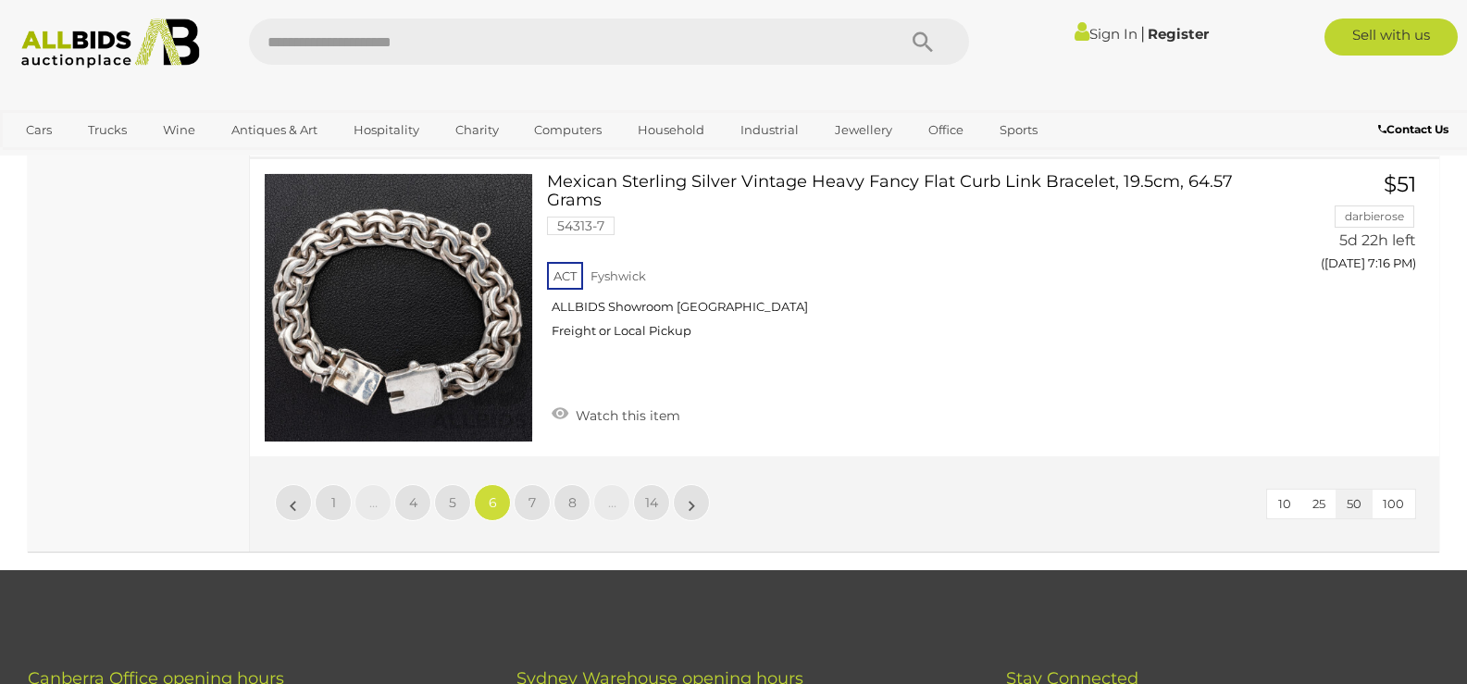
scroll to position [15197, 0]
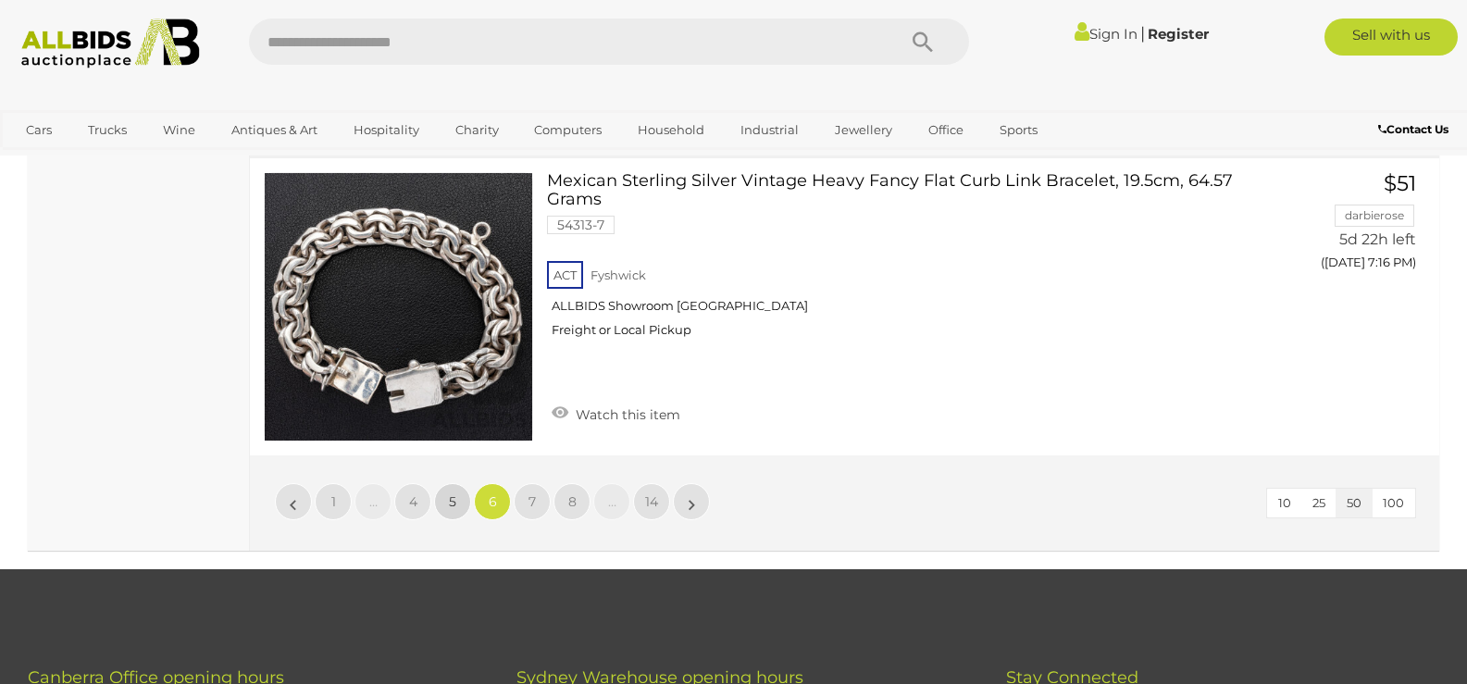
click at [452, 493] on span "5" at bounding box center [452, 501] width 7 height 17
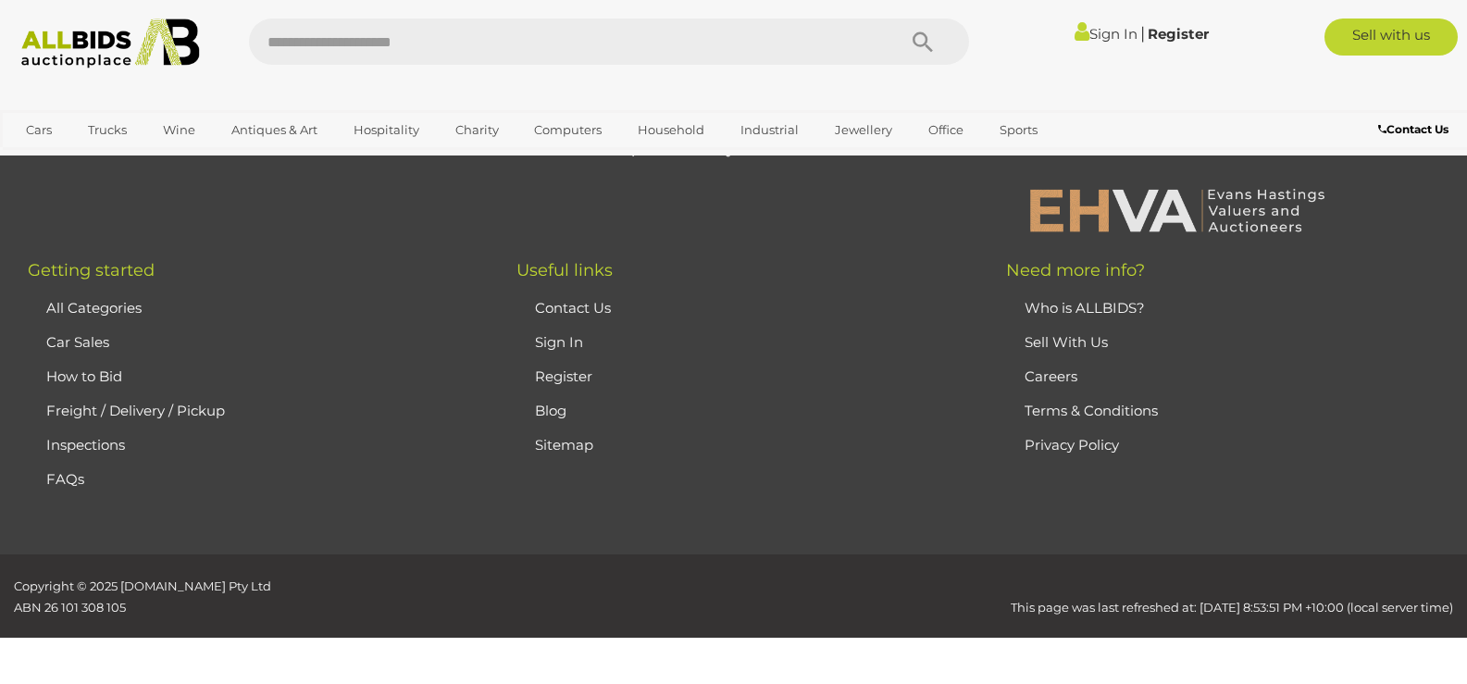
scroll to position [391, 0]
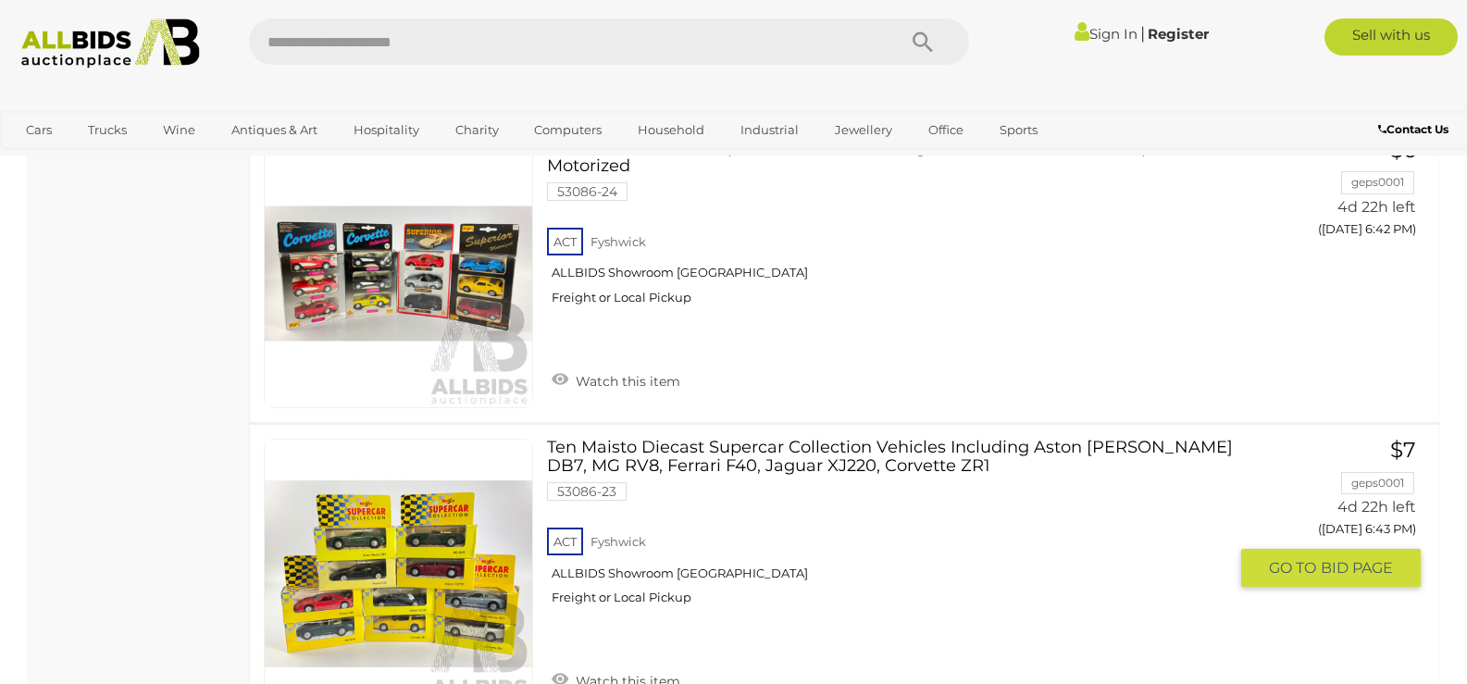
scroll to position [1965, 0]
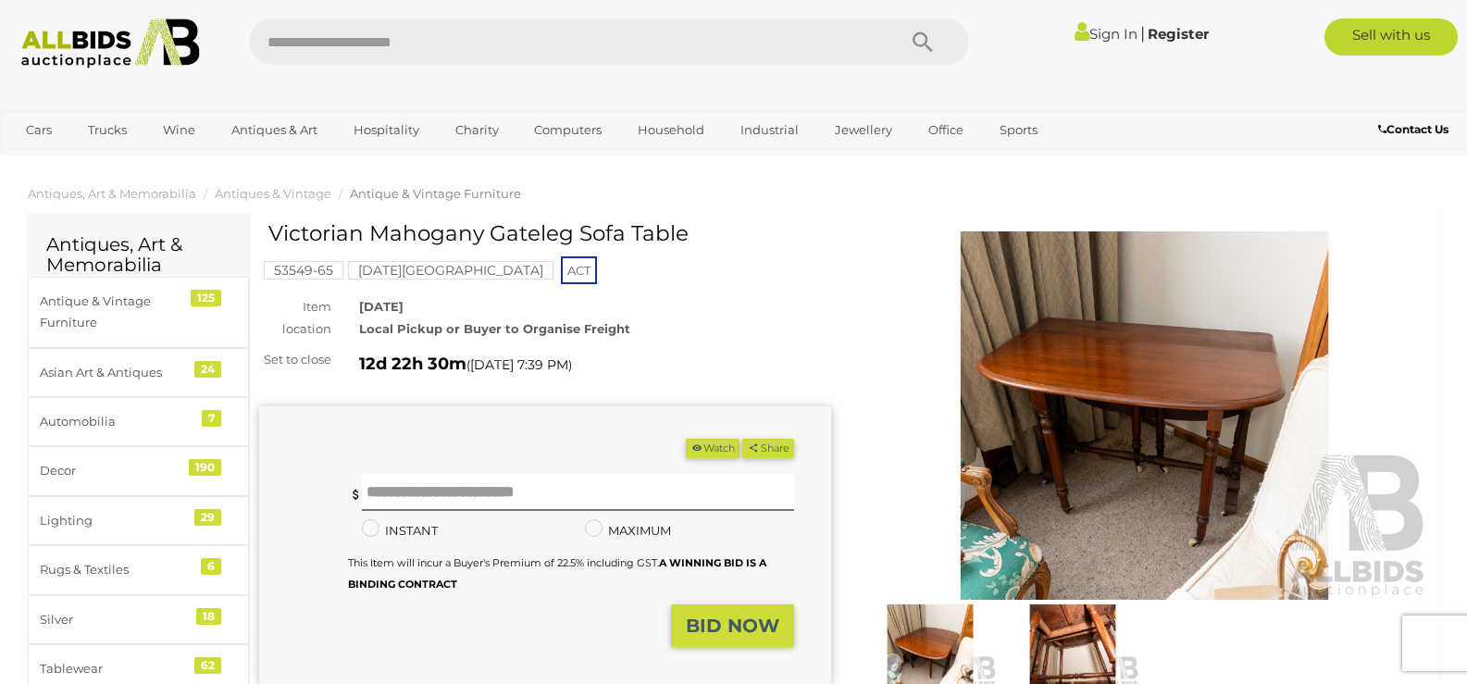
click at [911, 655] on img at bounding box center [929, 647] width 133 height 86
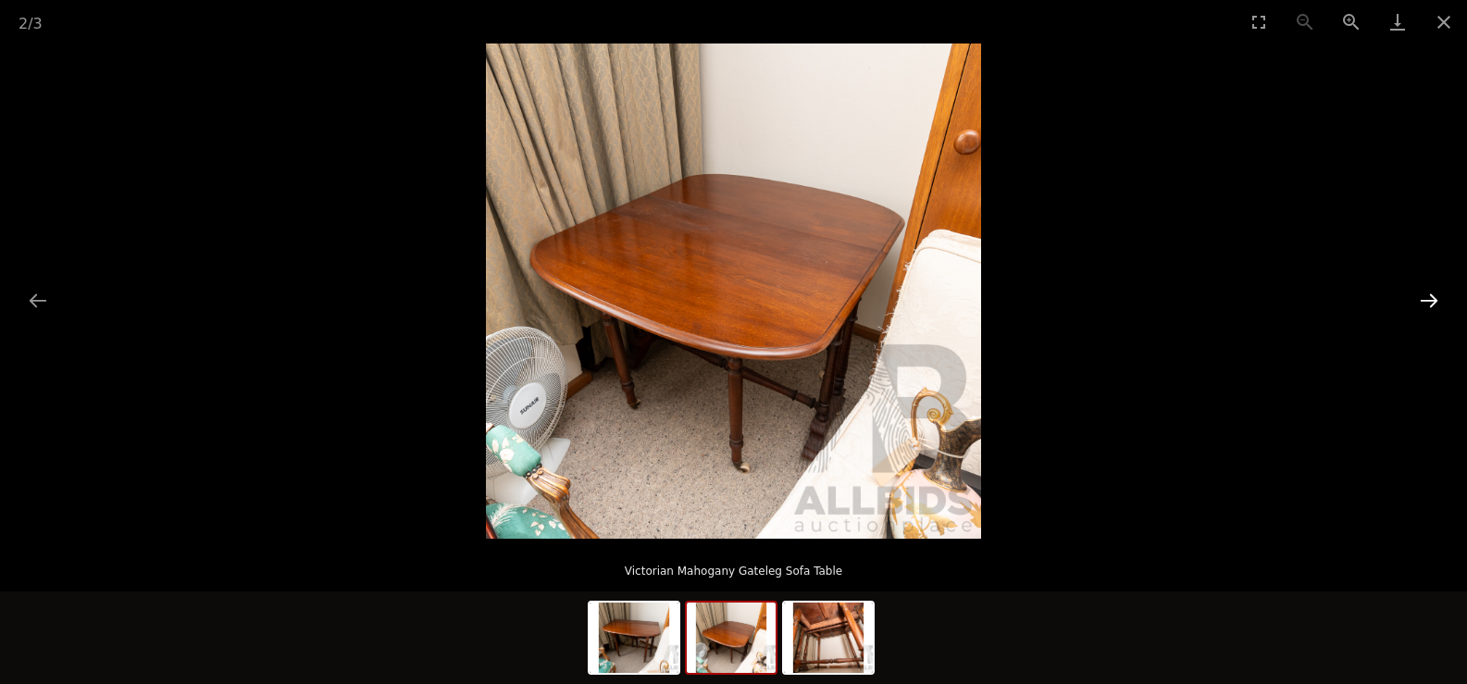
click at [1428, 298] on button "Next slide" at bounding box center [1428, 300] width 39 height 36
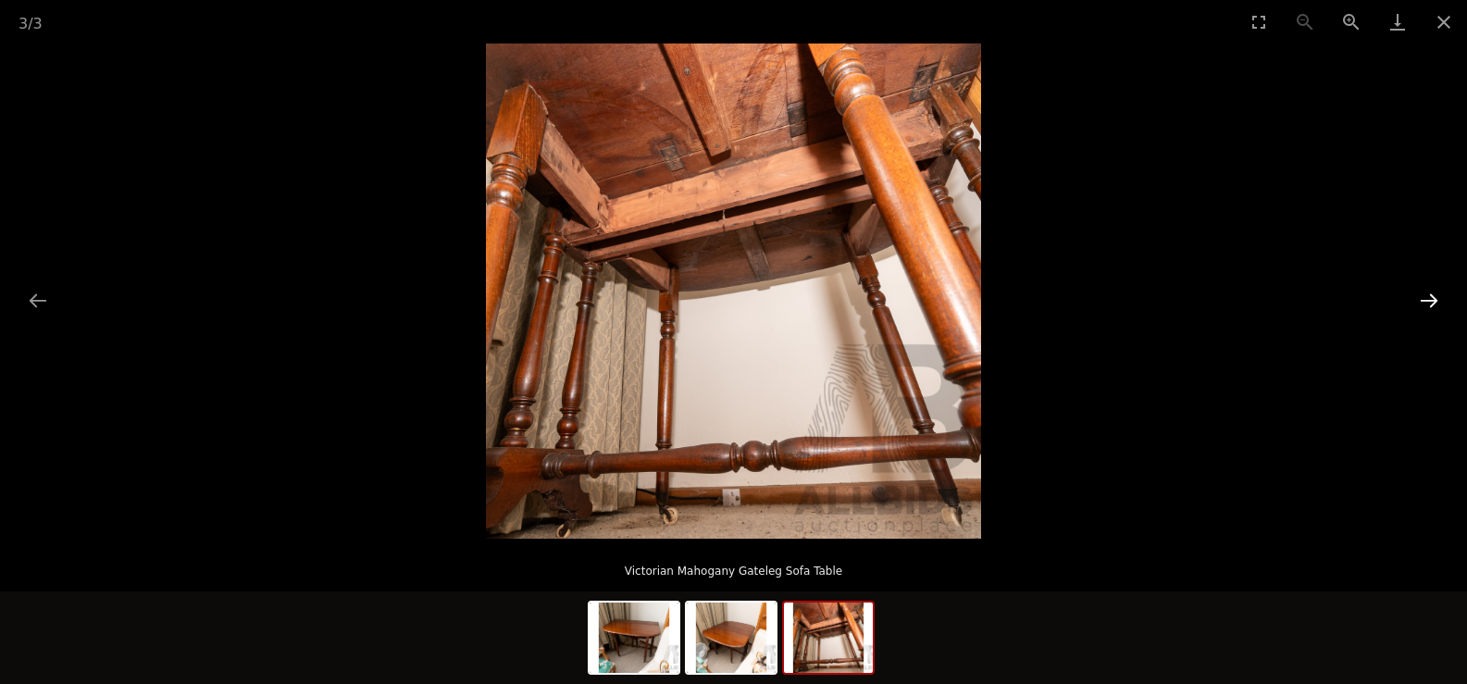
click at [1428, 298] on button "Next slide" at bounding box center [1428, 300] width 39 height 36
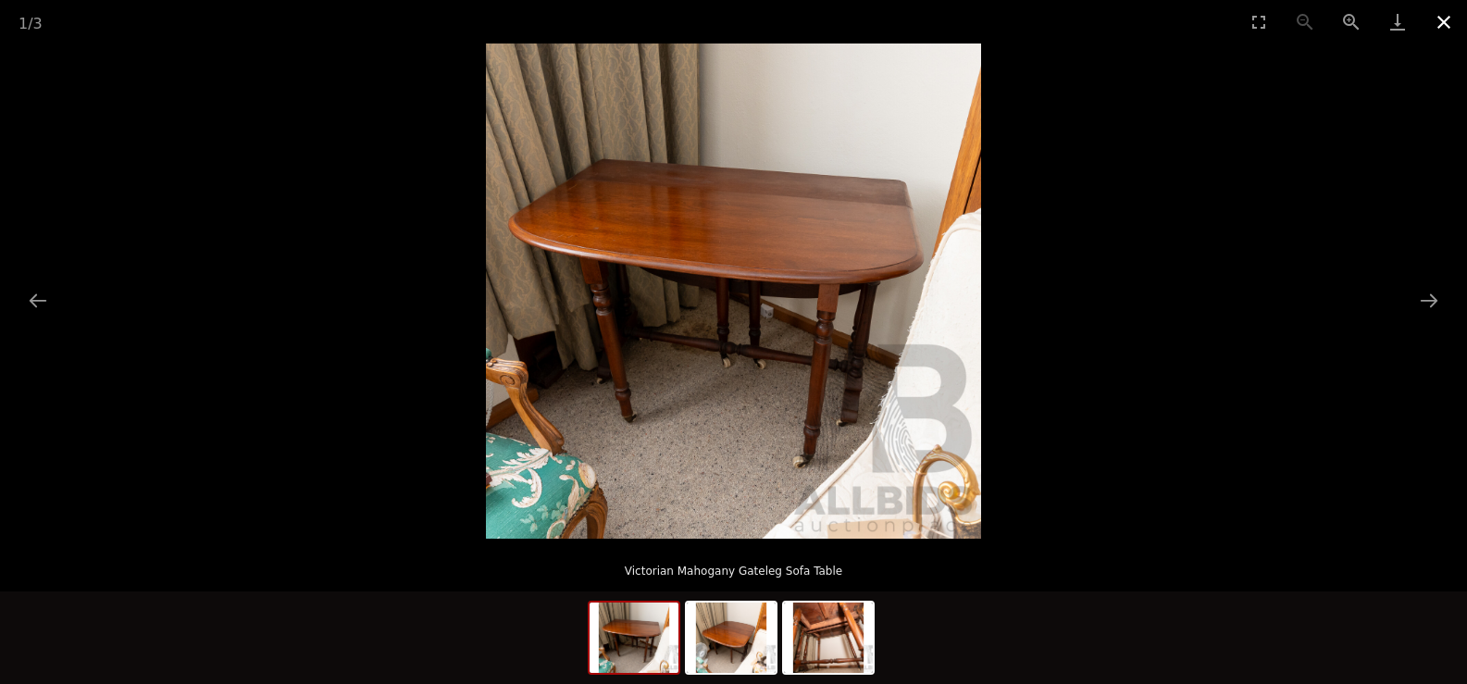
click at [1442, 16] on button "Close gallery" at bounding box center [1443, 21] width 46 height 43
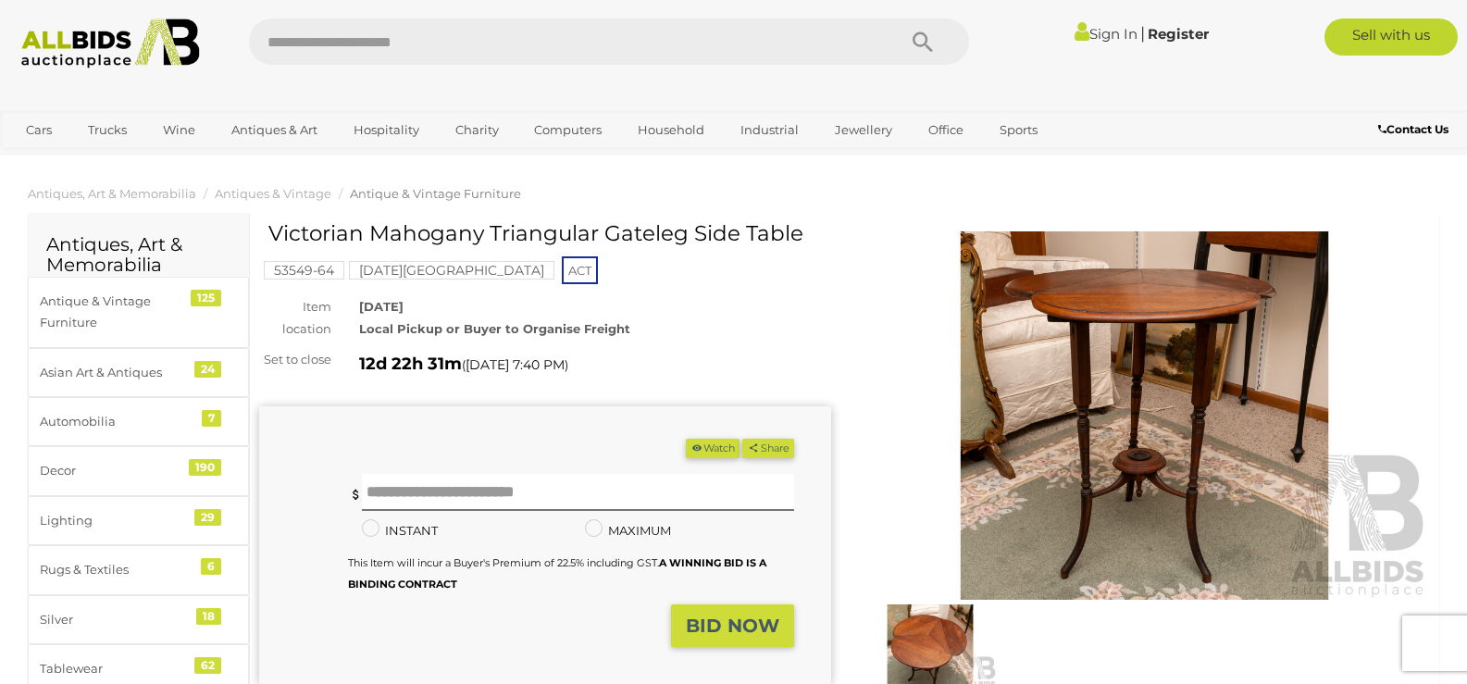
click at [1171, 385] on img at bounding box center [1145, 415] width 572 height 368
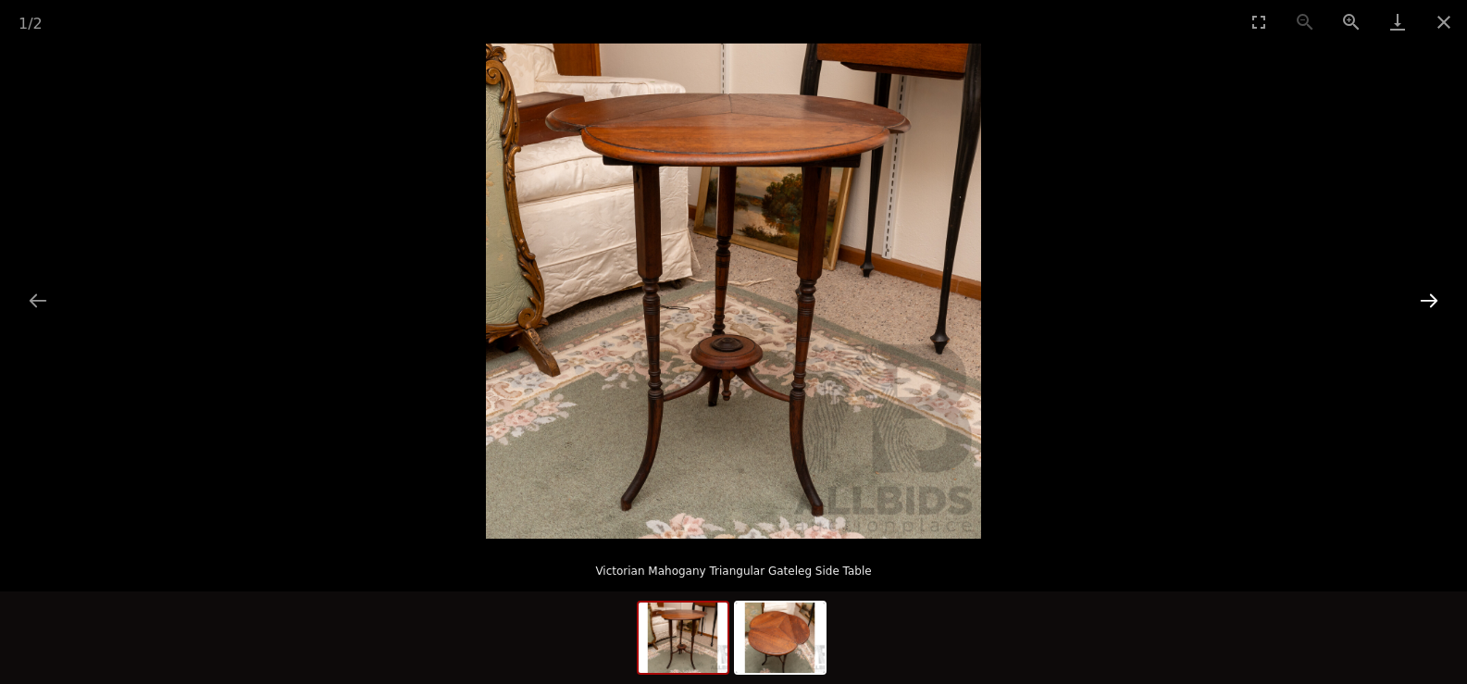
click at [1435, 297] on button "Next slide" at bounding box center [1428, 300] width 39 height 36
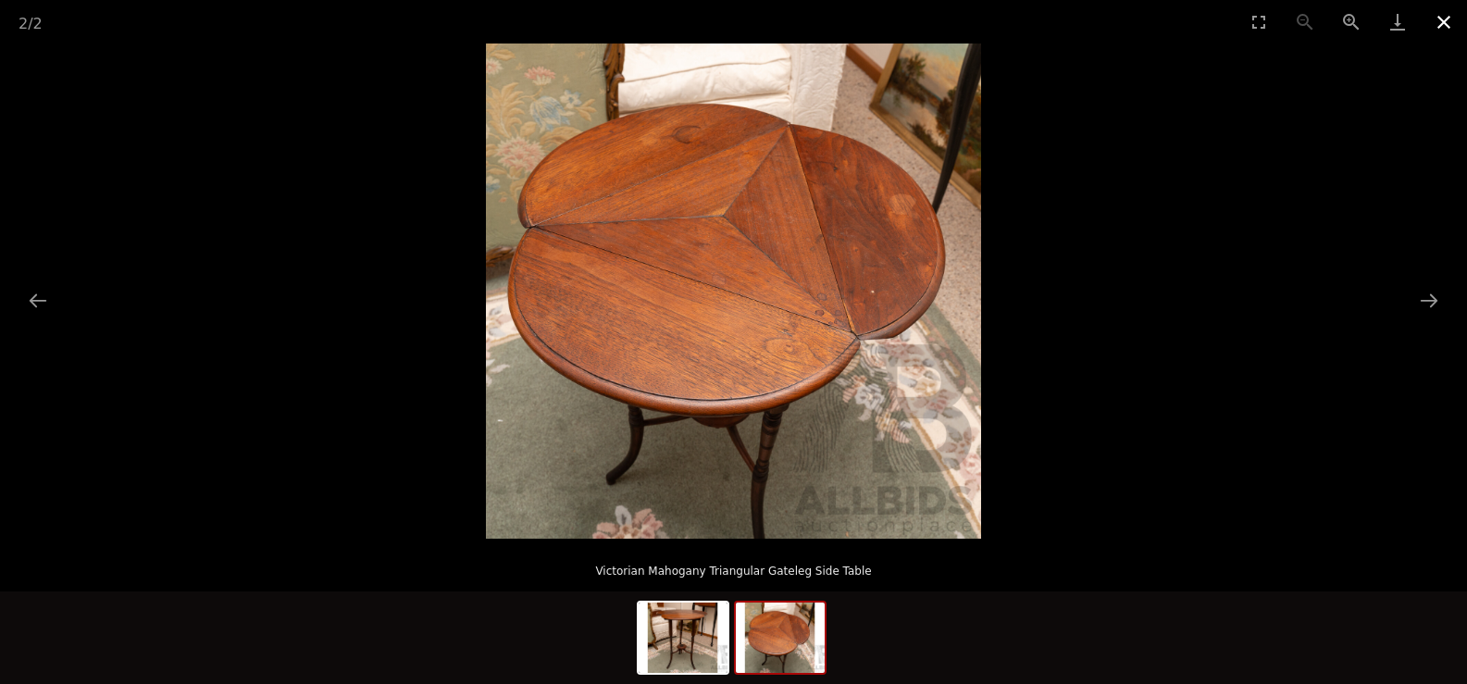
click at [1444, 17] on button "Close gallery" at bounding box center [1443, 21] width 46 height 43
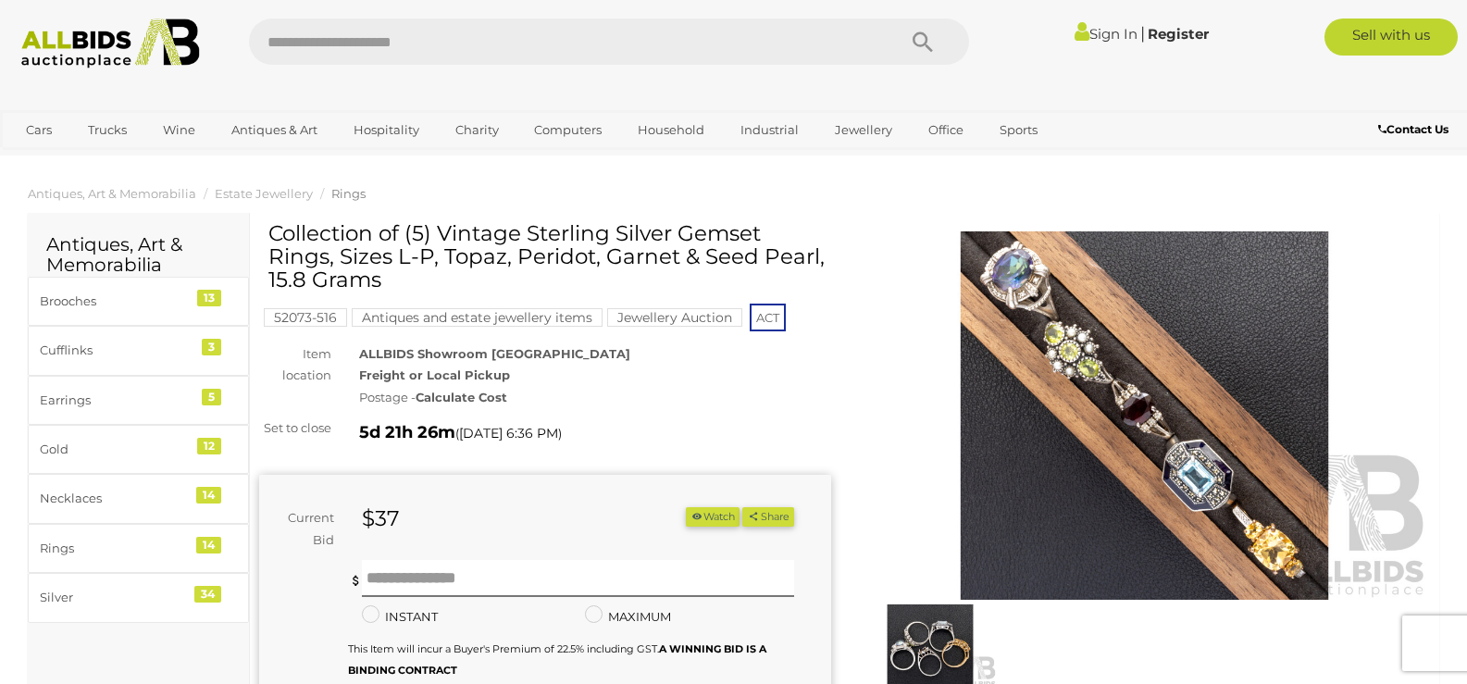
click at [1109, 387] on img at bounding box center [1145, 415] width 572 height 368
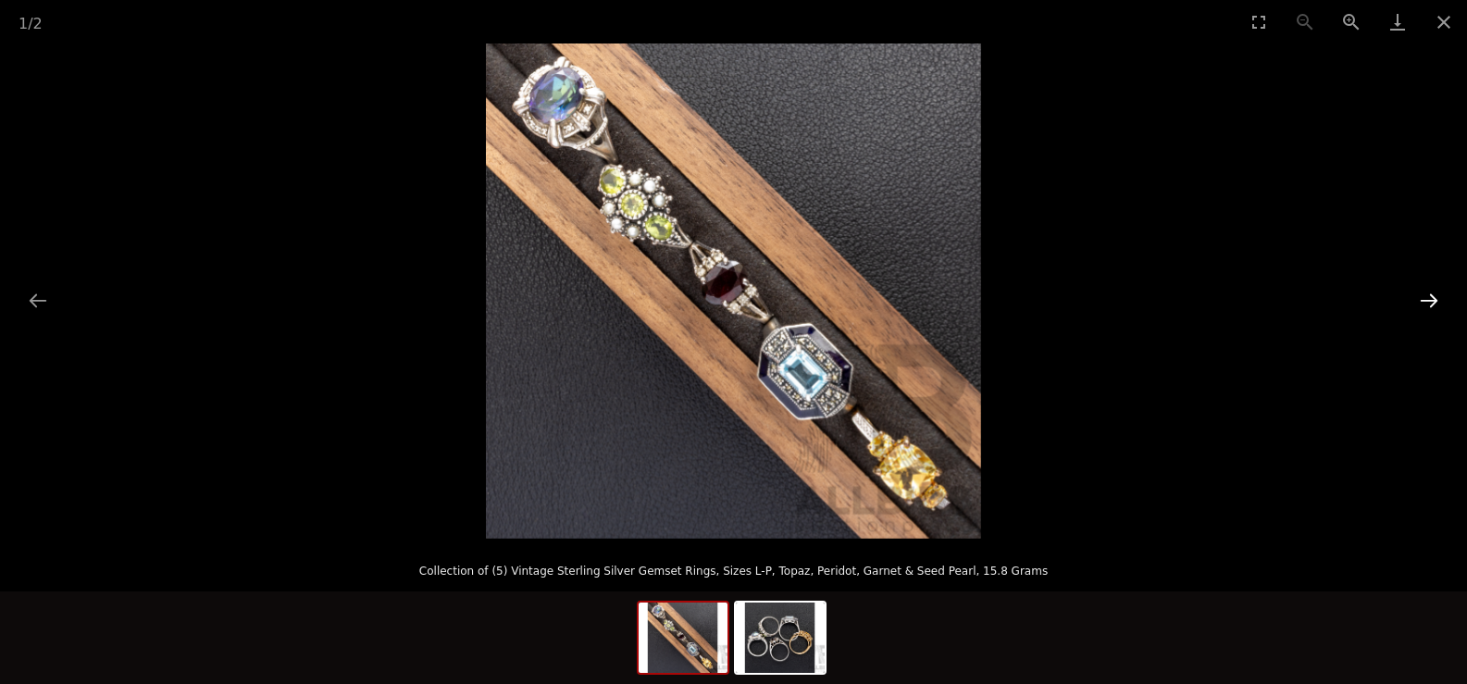
click at [1428, 297] on button "Next slide" at bounding box center [1428, 300] width 39 height 36
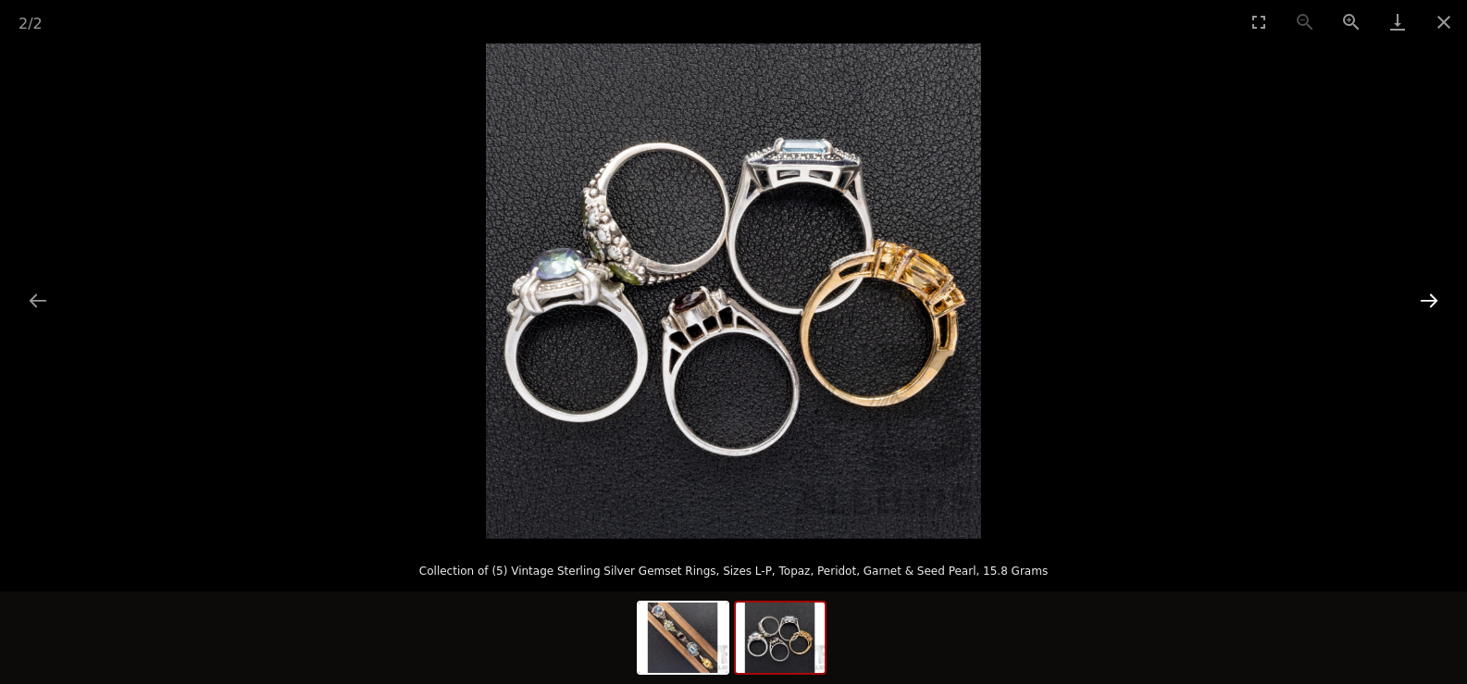
click at [1428, 298] on button "Next slide" at bounding box center [1428, 300] width 39 height 36
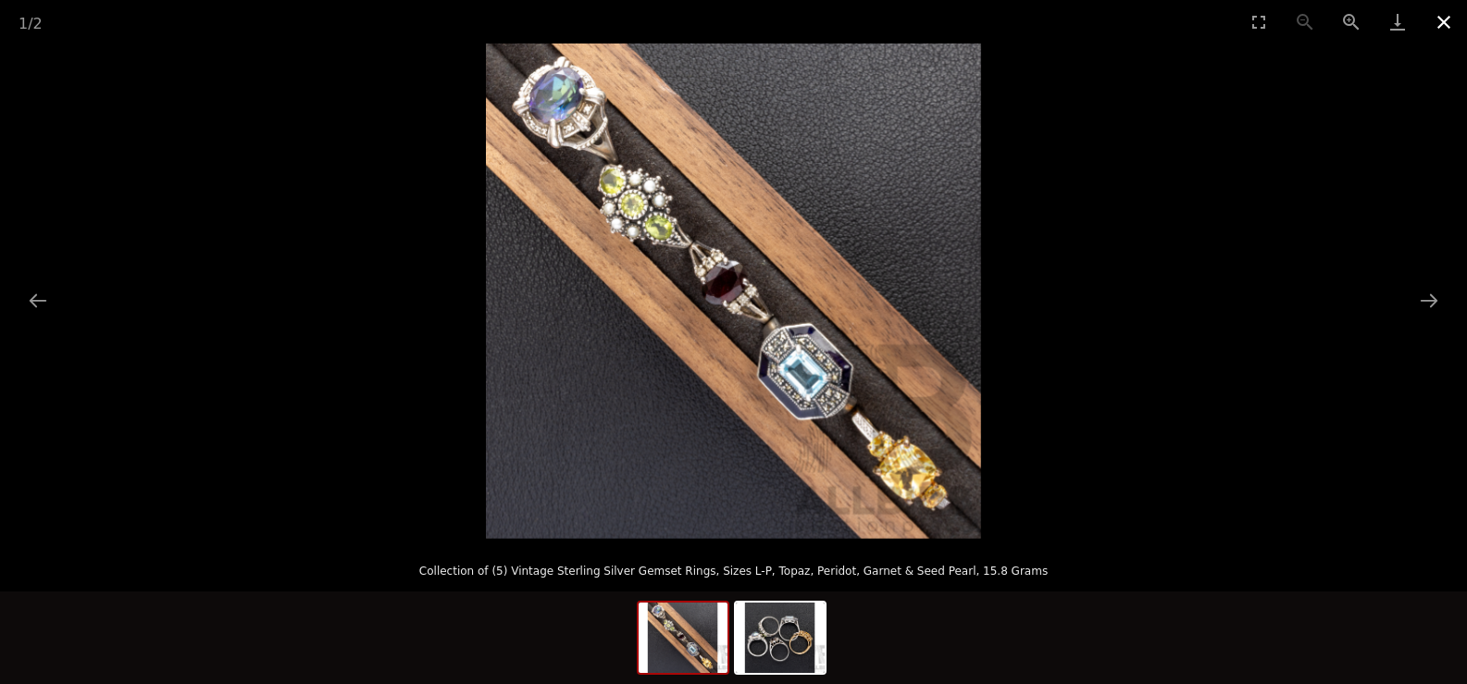
click at [1436, 19] on button "Close gallery" at bounding box center [1443, 21] width 46 height 43
